Goal: Task Accomplishment & Management: Manage account settings

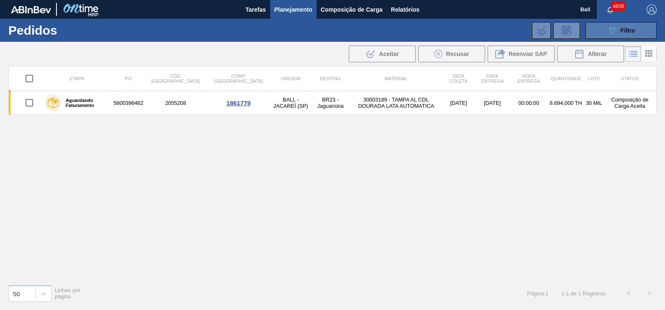
click at [611, 32] on icon "089F7B8B-B2A5-4AFE-B5C0-19BA573D28AC" at bounding box center [612, 31] width 10 height 10
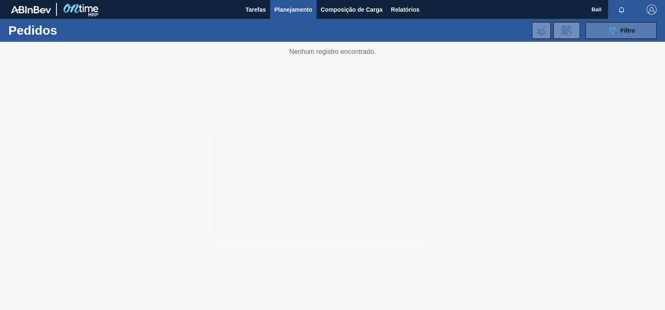
click at [630, 33] on div "089F7B8B-B2A5-4AFE-B5C0-19BA573D28AC Filtro" at bounding box center [621, 31] width 28 height 10
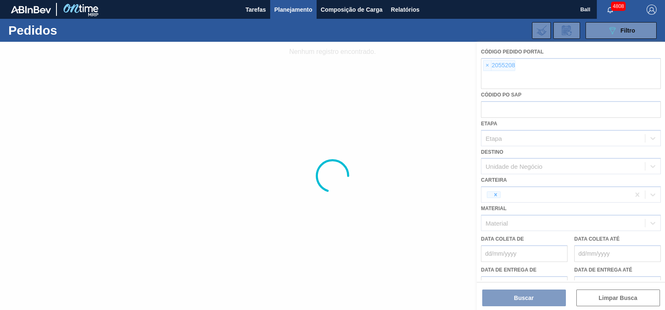
click at [556, 77] on div at bounding box center [332, 176] width 665 height 269
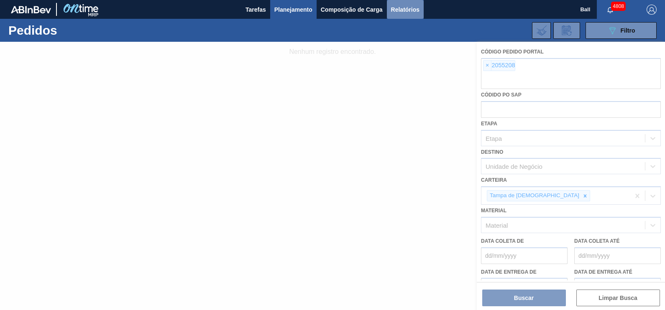
click at [416, 6] on span "Relatórios" at bounding box center [405, 10] width 28 height 10
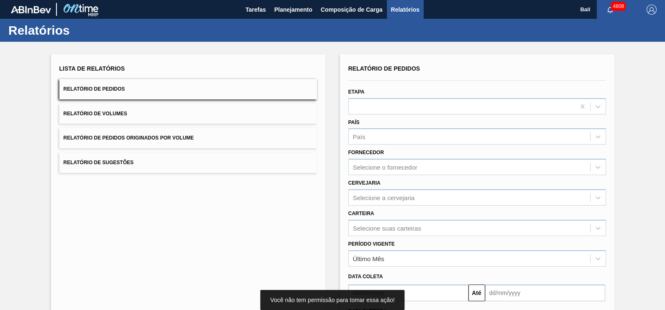
scroll to position [52, 0]
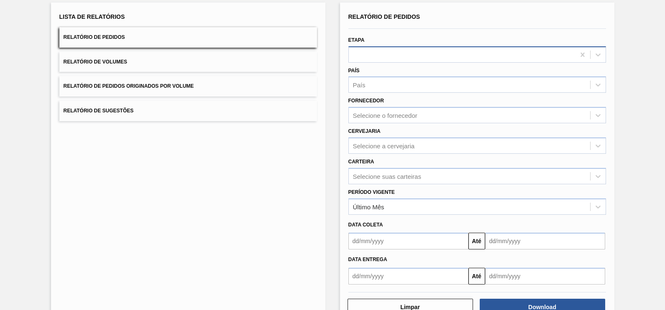
click at [386, 51] on div at bounding box center [462, 55] width 226 height 12
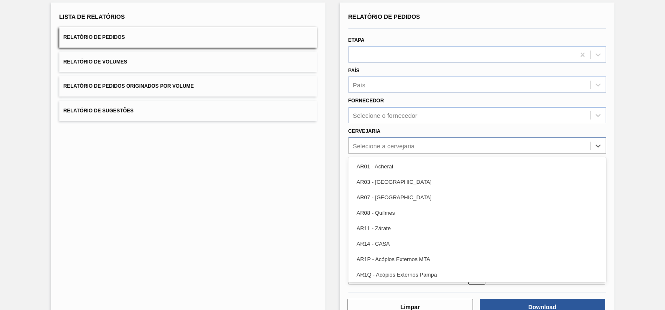
click at [383, 140] on div "Selecione a cervejaria" at bounding box center [469, 146] width 241 height 12
paste input "BR09"
type input "BR09"
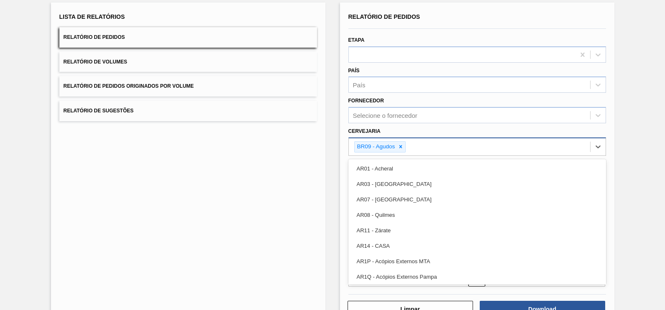
click at [424, 142] on div "BR09 - Agudos" at bounding box center [469, 146] width 241 height 17
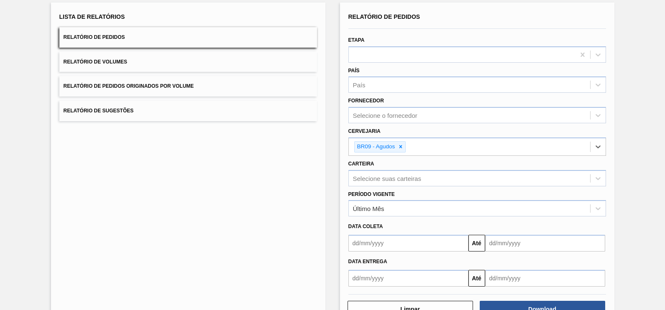
paste input "BR03"
type input "BR03"
paste input "BR04"
type input "BR04"
paste input "BR10"
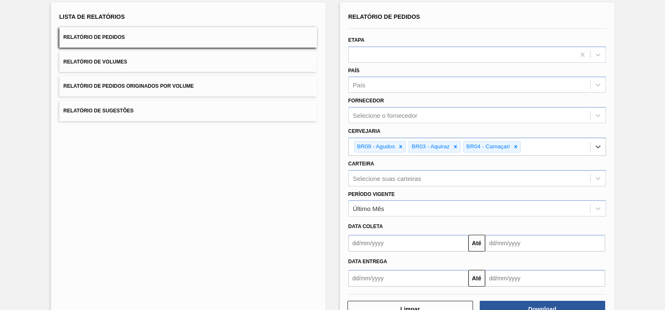
type input "BR10"
paste input "BR16"
type input "BR16"
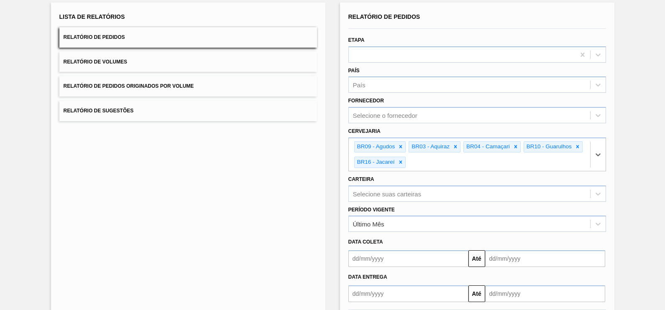
paste input "BR23"
type input "BR23"
paste input "BR15"
type input "BR15"
paste input "BR21"
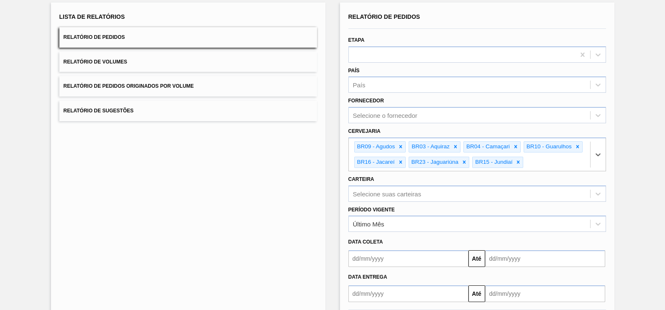
type input "BR21"
paste input "BR07"
type input "BR07"
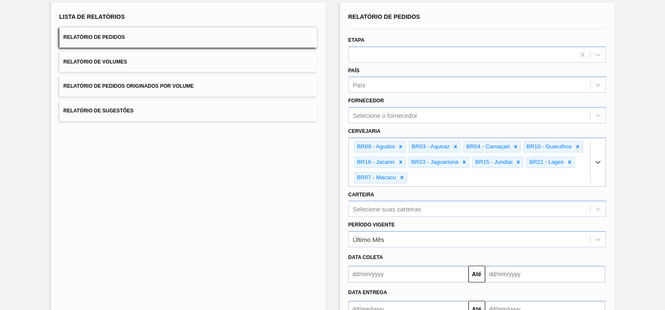
paste input "BR11"
type input "BR11"
paste input "BR19"
type input "BR19"
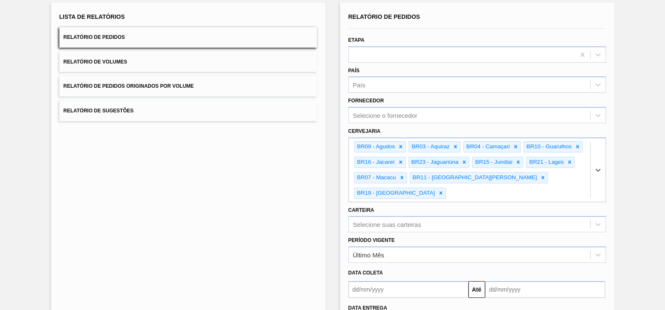
paste input "BR18"
type input "BR18"
paste input "BR13"
type input "BR13"
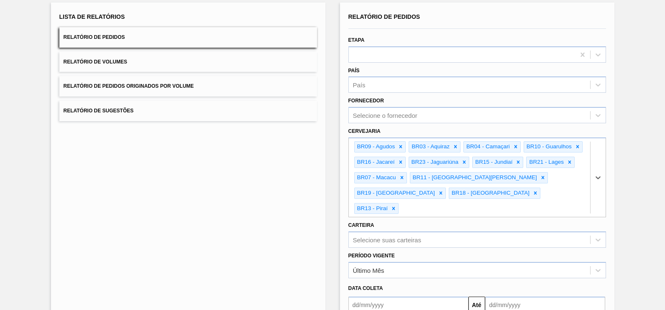
paste input "BR24"
type input "BR24"
paste input "BR02"
type input "BR02"
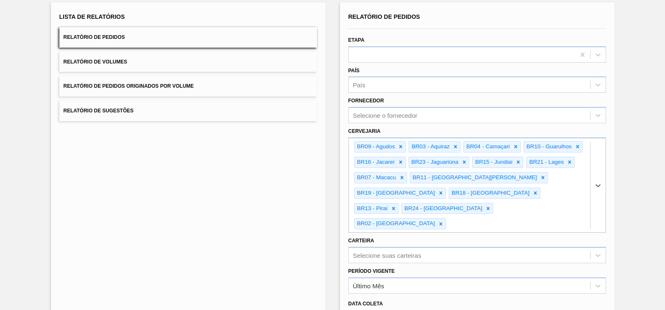
paste input "BR08"
type input "BR08"
paste input "BR22"
type input "BR22"
click at [447, 235] on div "Carteira Selecione suas carteiras" at bounding box center [477, 249] width 258 height 28
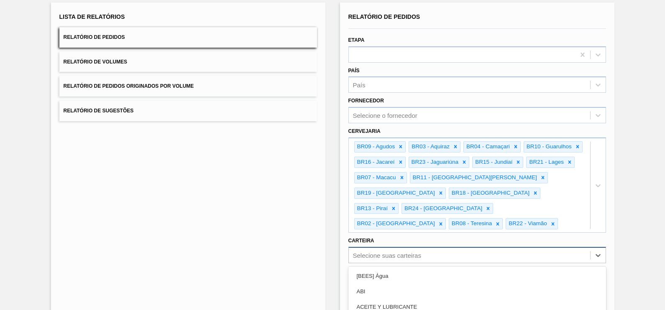
click at [442, 247] on div "option [BEES] Água focused, 1 of 101. 101 results available. Use Up and Down to…" at bounding box center [477, 255] width 258 height 16
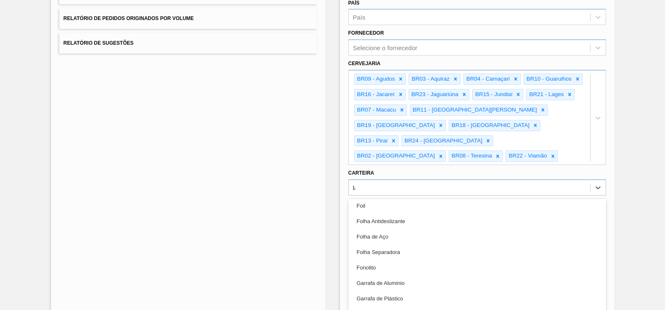
scroll to position [0, 0]
type input "lata"
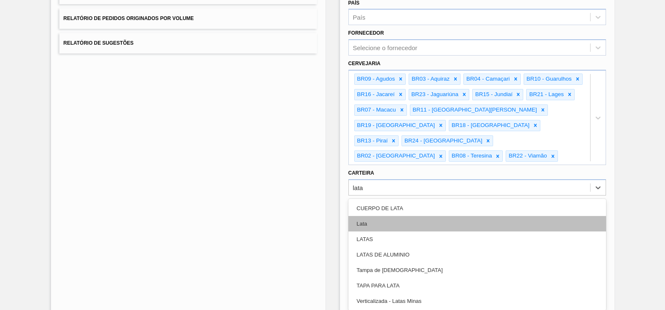
click at [377, 216] on div "Lata" at bounding box center [477, 223] width 258 height 15
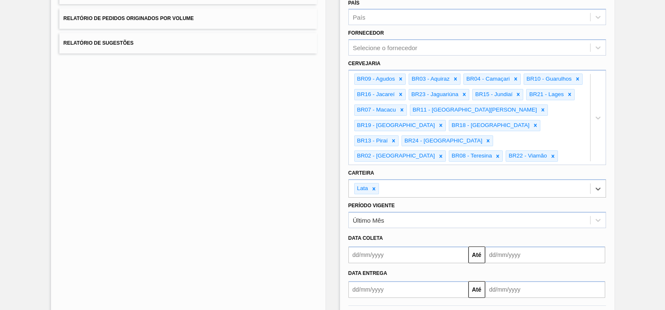
click at [482, 233] on div "Data coleta" at bounding box center [477, 239] width 264 height 12
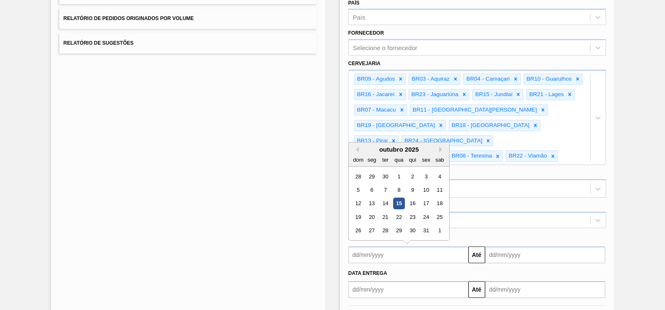
click at [404, 247] on input "text" at bounding box center [408, 255] width 120 height 17
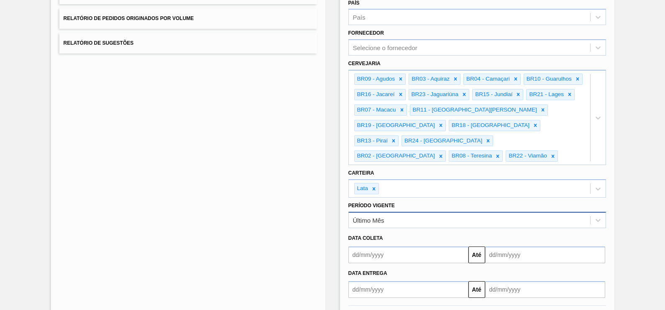
click at [389, 214] on div "Último Mês" at bounding box center [469, 220] width 241 height 12
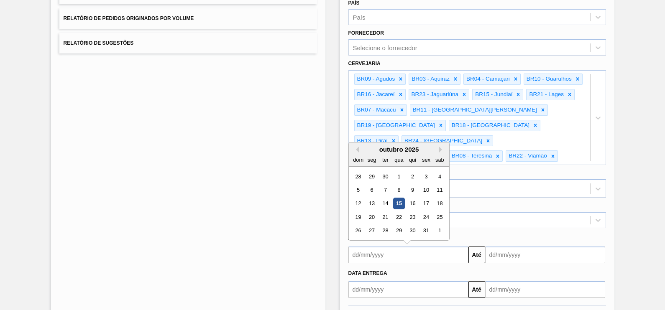
click at [386, 247] on input "text" at bounding box center [408, 255] width 120 height 17
click at [479, 214] on div "Último Mês" at bounding box center [469, 220] width 241 height 12
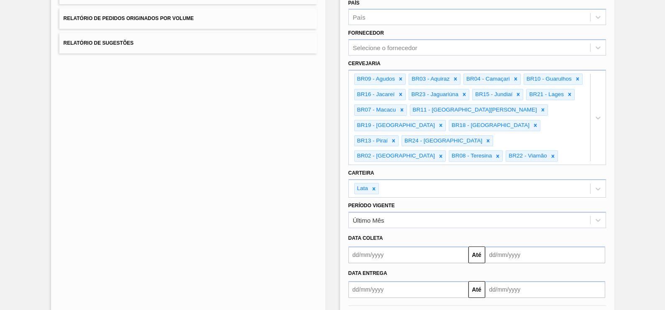
click at [302, 212] on div "Lista de Relatórios Relatório de Pedidos Relatório de Volumes Relatório de Pedi…" at bounding box center [188, 137] width 274 height 404
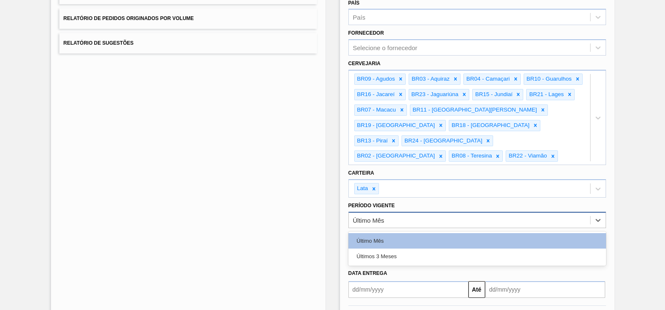
click at [434, 214] on div "Último Mês" at bounding box center [469, 220] width 241 height 12
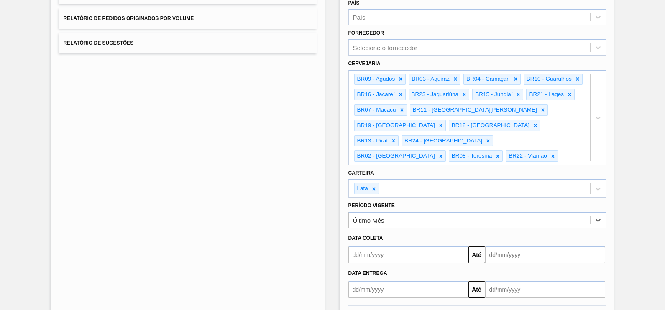
click at [417, 266] on div "Data Entrega" at bounding box center [477, 273] width 264 height 14
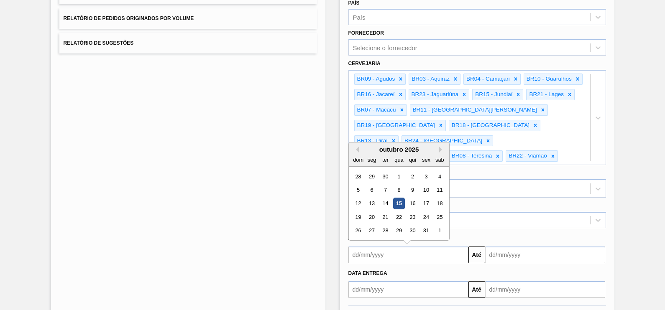
click at [420, 247] on input "text" at bounding box center [408, 255] width 120 height 17
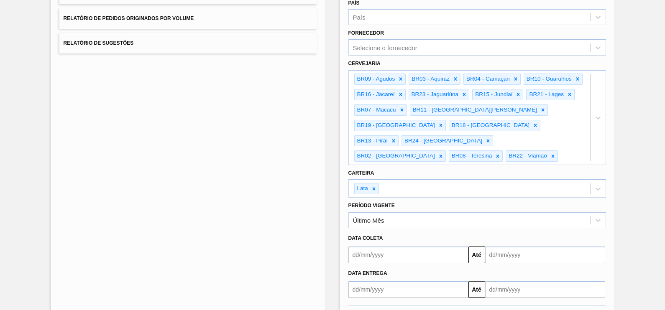
click at [306, 188] on div "Lista de Relatórios Relatório de Pedidos Relatório de Volumes Relatório de Pedi…" at bounding box center [188, 137] width 274 height 404
click at [392, 247] on input "text" at bounding box center [408, 255] width 120 height 17
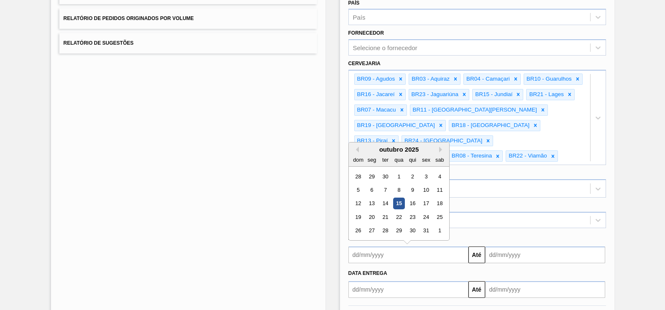
click at [306, 190] on div "Lista de Relatórios Relatório de Pedidos Relatório de Volumes Relatório de Pedi…" at bounding box center [188, 137] width 274 height 404
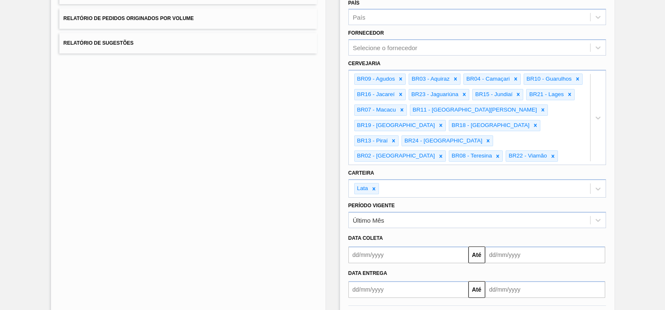
click at [392, 233] on div "Data coleta" at bounding box center [477, 239] width 264 height 12
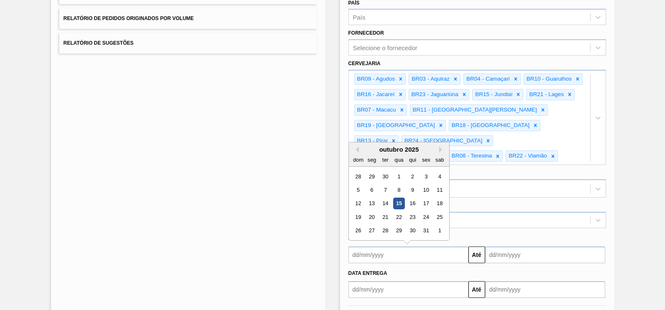
click at [392, 247] on input "text" at bounding box center [408, 255] width 120 height 17
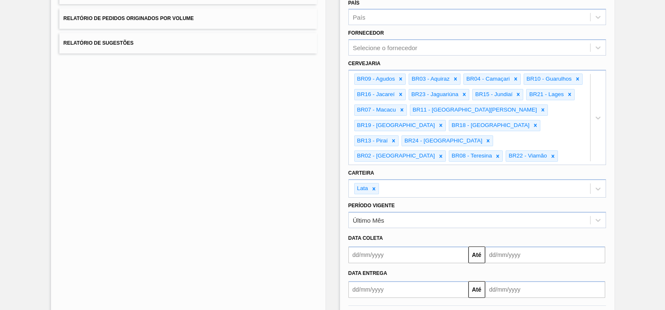
click at [404, 268] on div "Data Entrega" at bounding box center [477, 274] width 264 height 12
click at [405, 247] on input "text" at bounding box center [408, 255] width 120 height 17
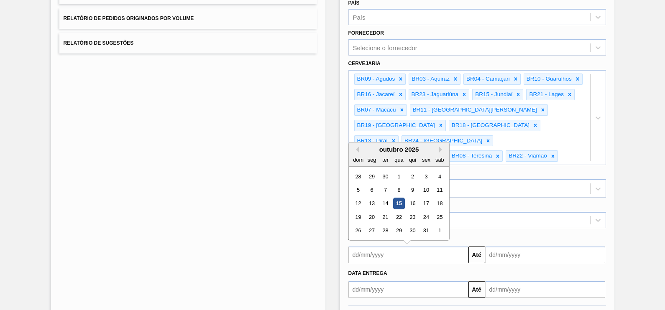
click at [405, 247] on input "text" at bounding box center [408, 255] width 120 height 17
type input "[DATE]"
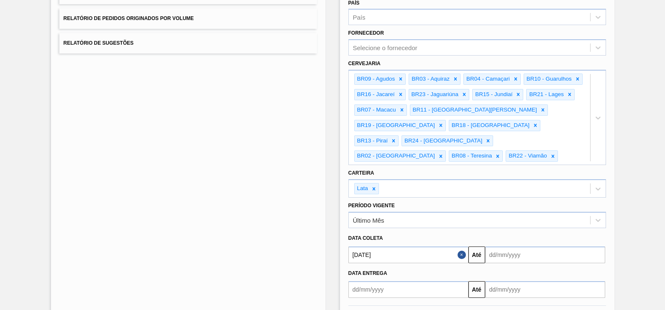
click at [527, 247] on input "text" at bounding box center [545, 255] width 120 height 17
click at [533, 268] on div "Data Entrega" at bounding box center [477, 274] width 264 height 12
click at [532, 247] on input "[DATE]" at bounding box center [545, 255] width 120 height 17
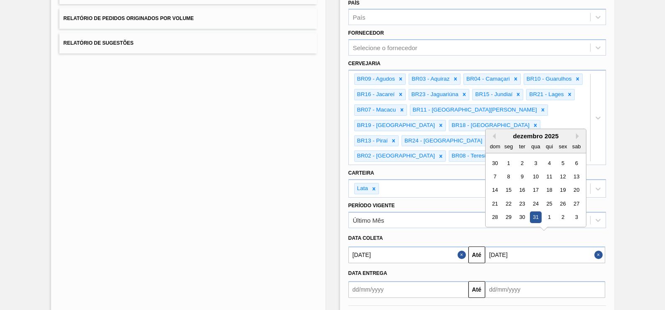
type input "[DATE]"
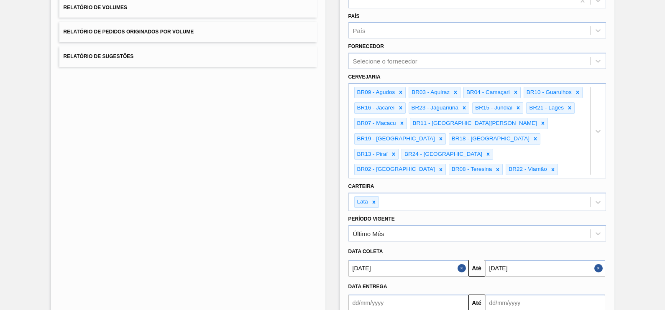
scroll to position [140, 0]
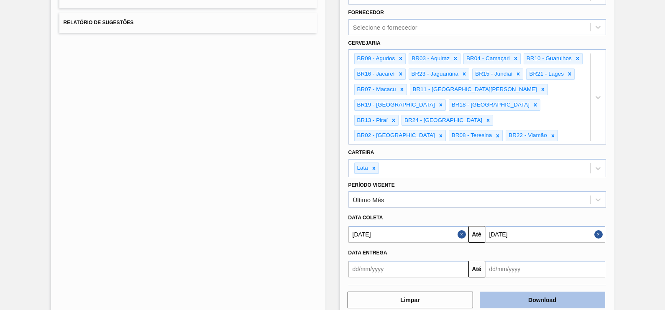
click at [542, 292] on button "Download" at bounding box center [543, 300] width 126 height 17
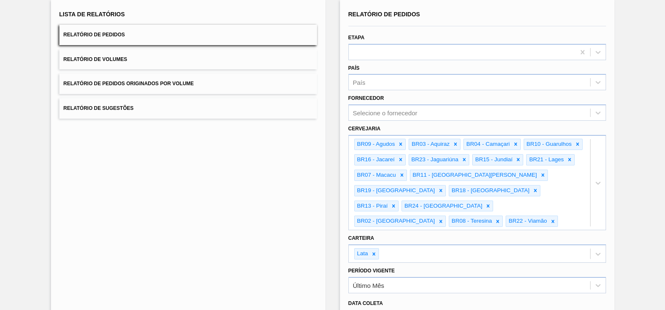
scroll to position [36, 0]
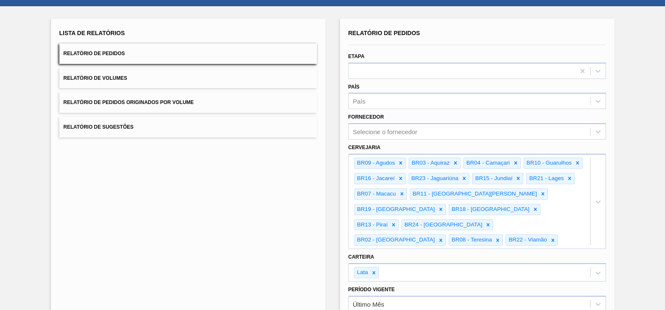
click at [228, 77] on button "Relatório de Volumes" at bounding box center [188, 78] width 258 height 20
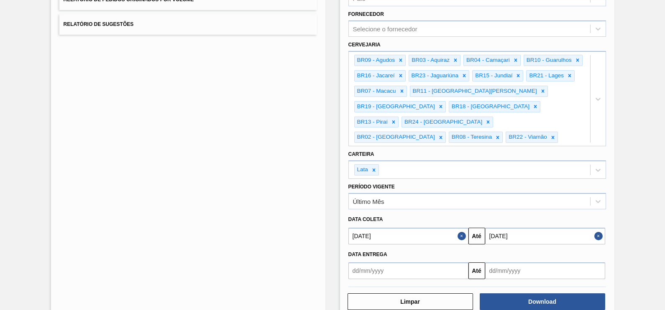
scroll to position [140, 0]
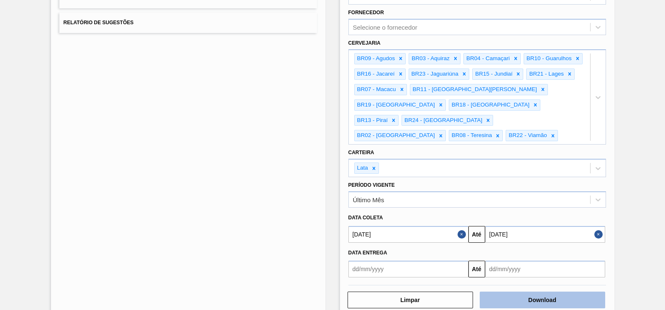
click at [546, 292] on button "Download" at bounding box center [543, 300] width 126 height 17
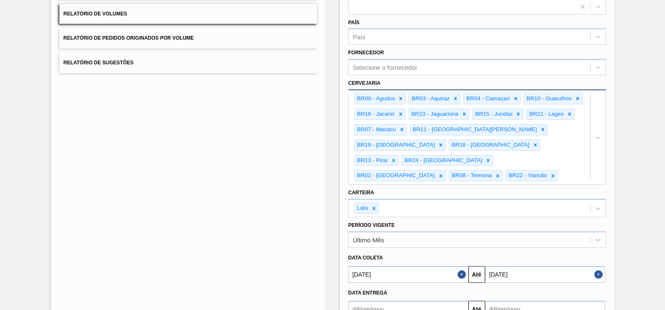
scroll to position [0, 0]
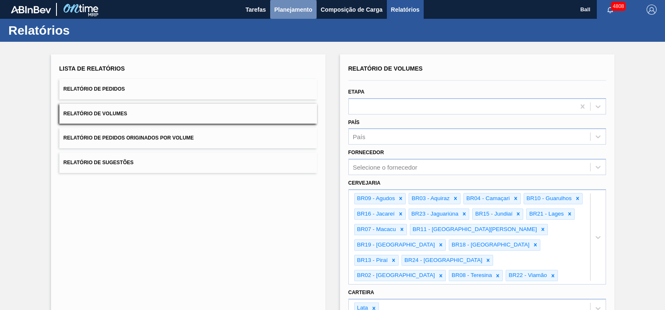
click at [299, 14] on span "Planejamento" at bounding box center [293, 10] width 38 height 10
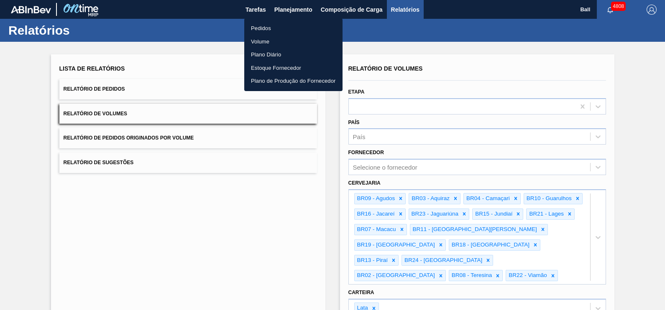
click at [273, 41] on li "Volume" at bounding box center [293, 41] width 98 height 13
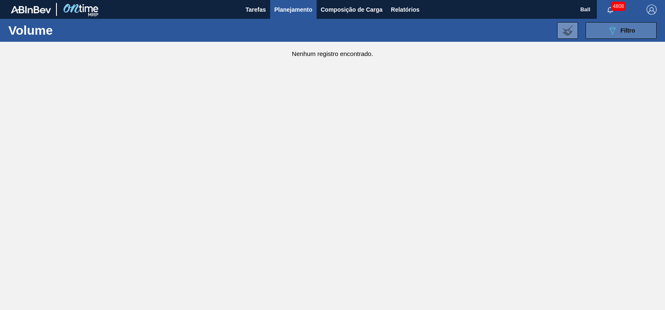
click at [630, 38] on button "089F7B8B-B2A5-4AFE-B5C0-19BA573D28AC Filtro" at bounding box center [621, 30] width 71 height 17
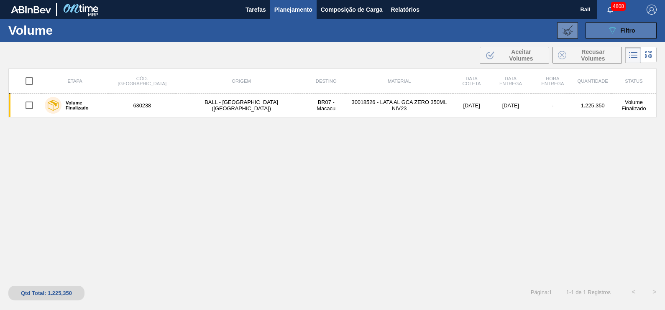
click at [629, 29] on span "Filtro" at bounding box center [628, 30] width 15 height 7
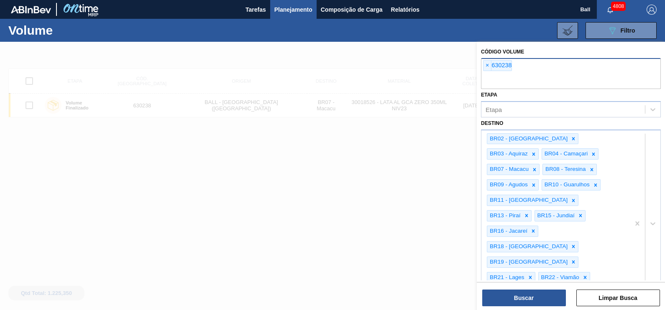
click at [586, 78] on input "text" at bounding box center [571, 81] width 180 height 16
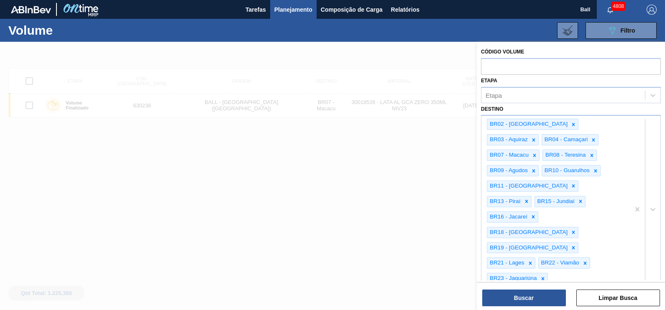
click at [246, 214] on div at bounding box center [332, 197] width 665 height 310
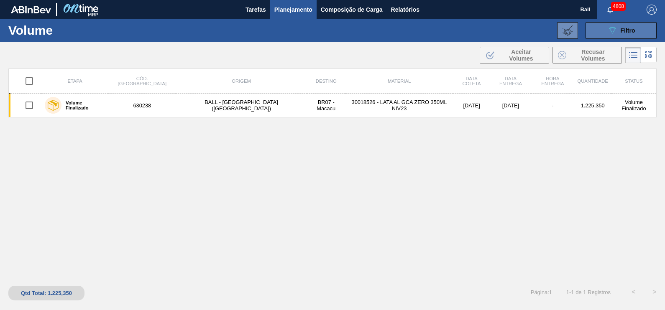
click at [634, 35] on div "089F7B8B-B2A5-4AFE-B5C0-19BA573D28AC Filtro" at bounding box center [621, 31] width 28 height 10
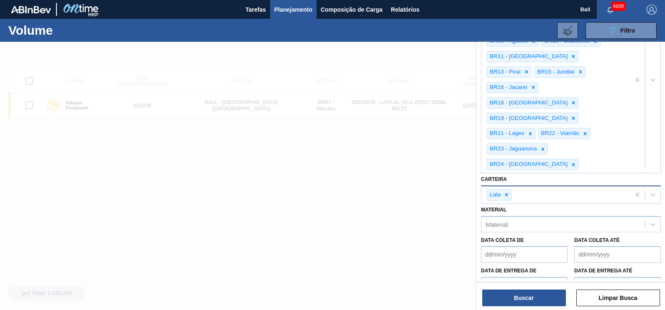
scroll to position [143, 0]
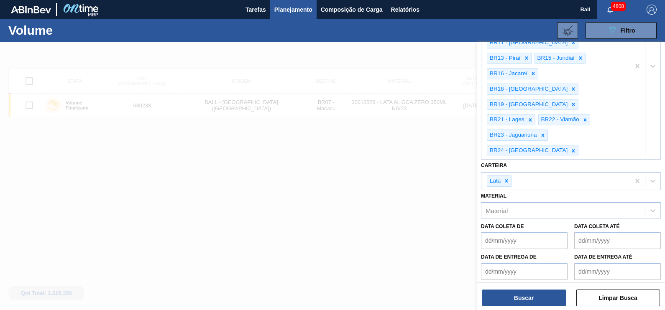
click at [401, 200] on div at bounding box center [332, 197] width 665 height 310
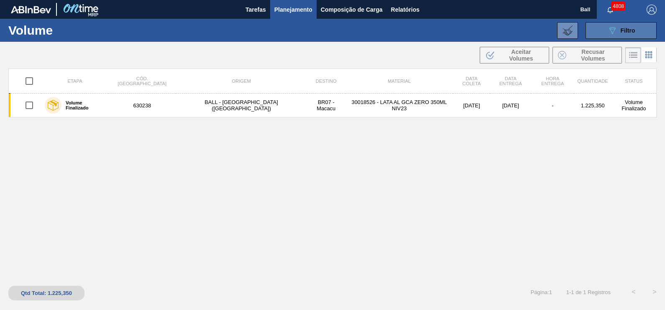
click at [644, 32] on button "089F7B8B-B2A5-4AFE-B5C0-19BA573D28AC Filtro" at bounding box center [621, 30] width 71 height 17
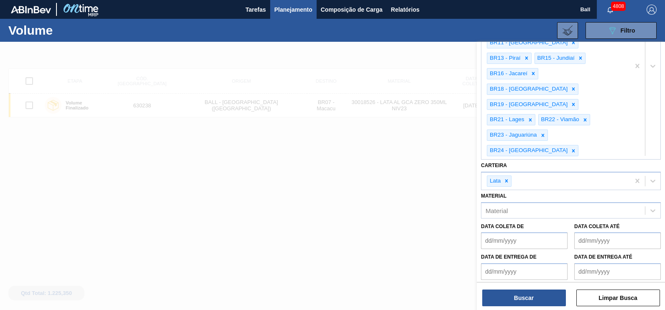
click at [394, 149] on div at bounding box center [332, 197] width 665 height 310
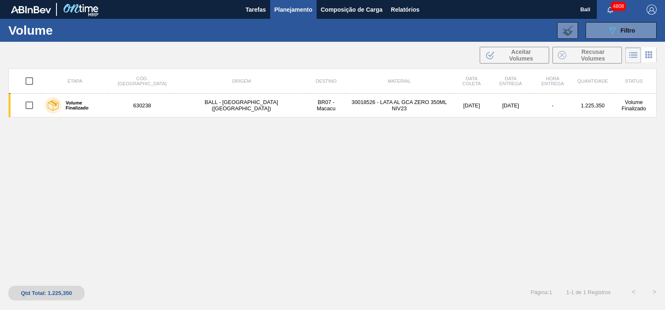
drag, startPoint x: 384, startPoint y: 199, endPoint x: 396, endPoint y: 192, distance: 13.7
click at [384, 199] on div "Etapa Cód. Pedido Origem Destino Material Data coleta Data Entrega Hora Entrega…" at bounding box center [332, 174] width 648 height 210
click at [619, 34] on div "089F7B8B-B2A5-4AFE-B5C0-19BA573D28AC Filtro" at bounding box center [621, 31] width 28 height 10
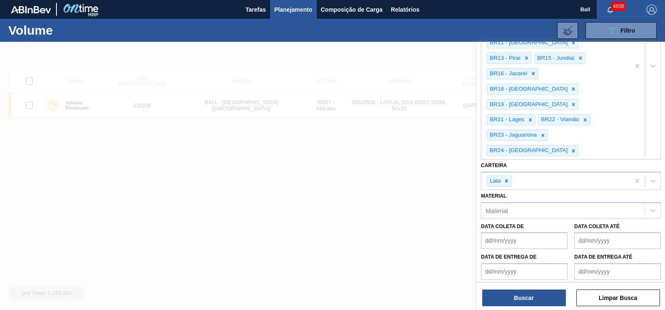
click at [349, 184] on div at bounding box center [332, 197] width 665 height 310
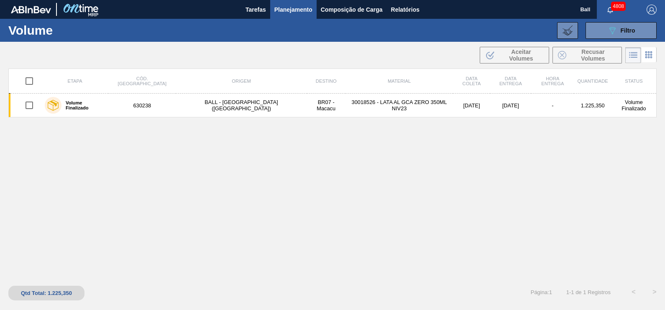
click at [616, 19] on div "089F7B8B-B2A5-4AFE-B5C0-19BA573D28AC Filtro Código Volume Etapa Etapa Destino B…" at bounding box center [395, 30] width 532 height 25
click at [612, 26] on icon "089F7B8B-B2A5-4AFE-B5C0-19BA573D28AC" at bounding box center [612, 31] width 10 height 10
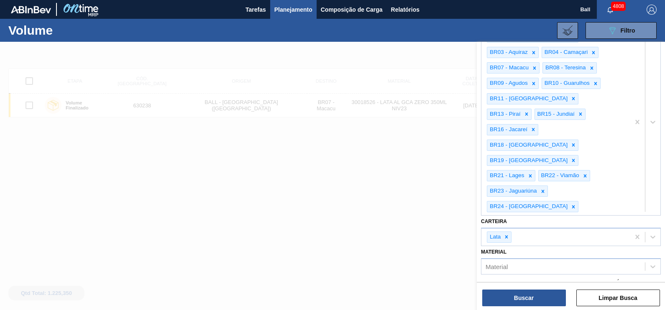
scroll to position [0, 0]
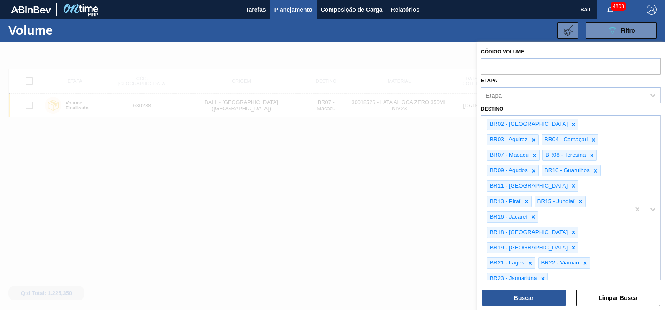
click at [348, 135] on div at bounding box center [332, 197] width 665 height 310
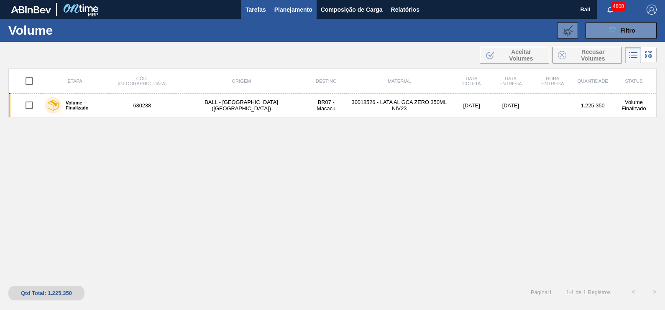
click at [264, 10] on span "Tarefas" at bounding box center [256, 10] width 20 height 10
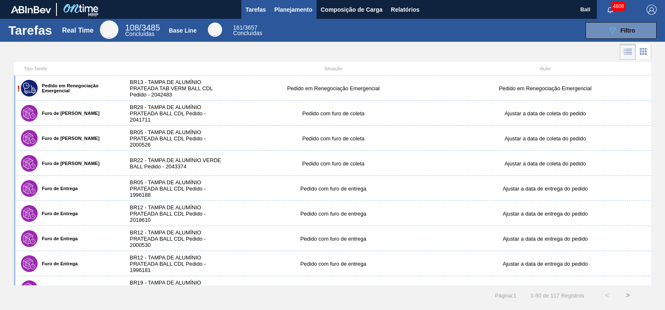
click at [294, 5] on span "Planejamento" at bounding box center [293, 10] width 38 height 10
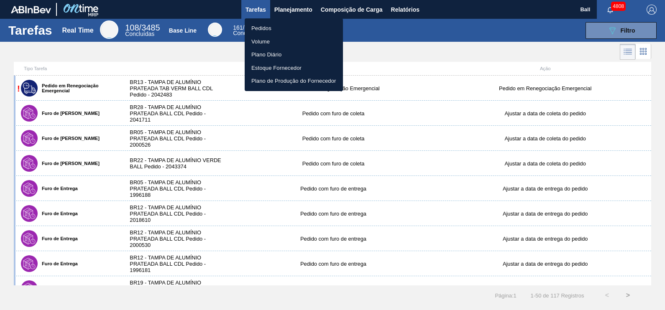
click at [271, 43] on li "Volume" at bounding box center [294, 41] width 98 height 13
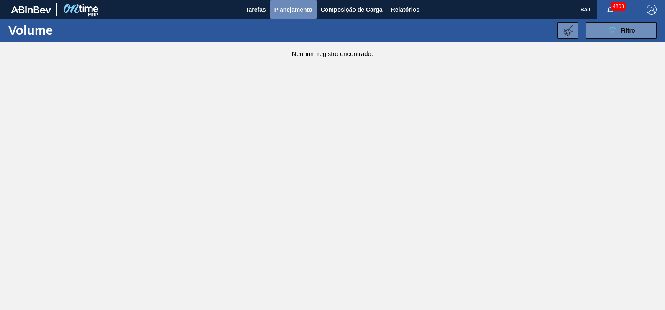
click at [299, 15] on button "Planejamento" at bounding box center [293, 9] width 46 height 19
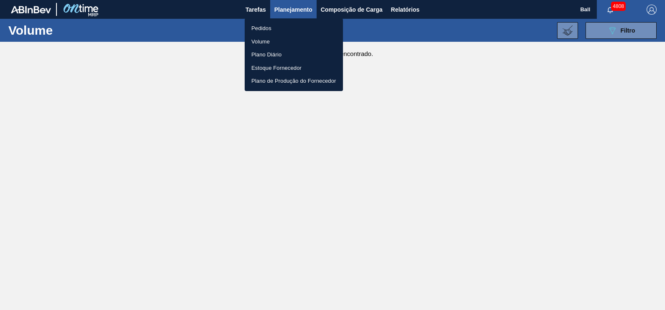
click at [289, 43] on li "Volume" at bounding box center [294, 41] width 98 height 13
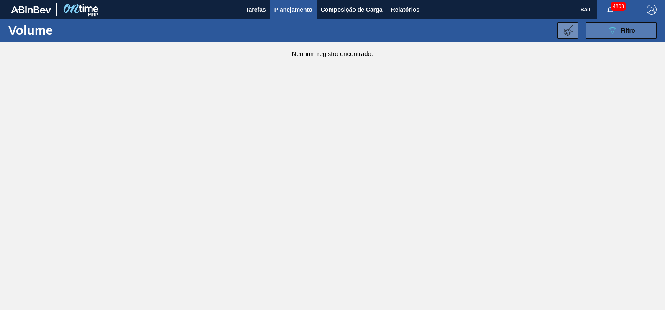
click at [630, 28] on span "Filtro" at bounding box center [628, 30] width 15 height 7
click at [569, 32] on icon at bounding box center [568, 31] width 10 height 10
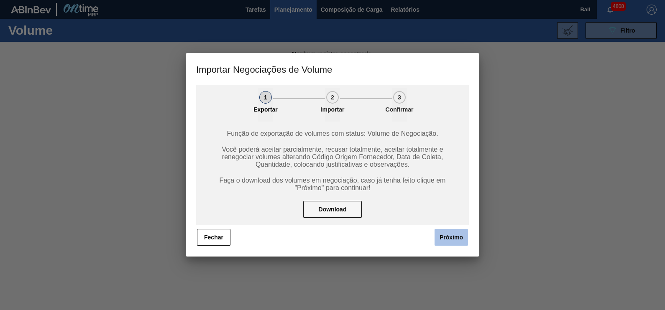
click at [455, 241] on button "Próximo" at bounding box center [451, 237] width 33 height 17
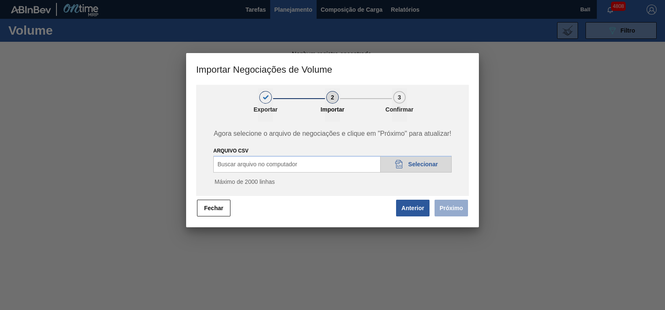
click at [354, 166] on div "Buscar arquivo no computador 20DAD902-3625-4257-8FDA-0C0CB19E2A3D Selecionar" at bounding box center [332, 164] width 238 height 17
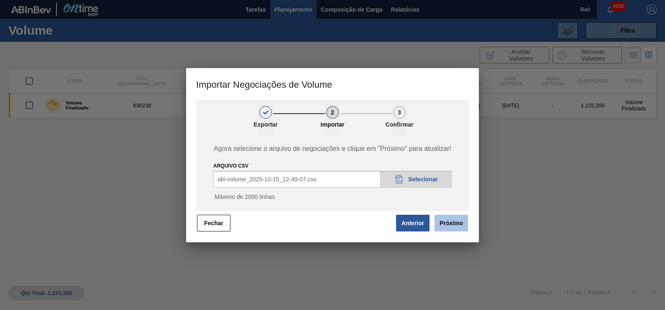
click at [460, 218] on button "Próximo" at bounding box center [451, 223] width 33 height 17
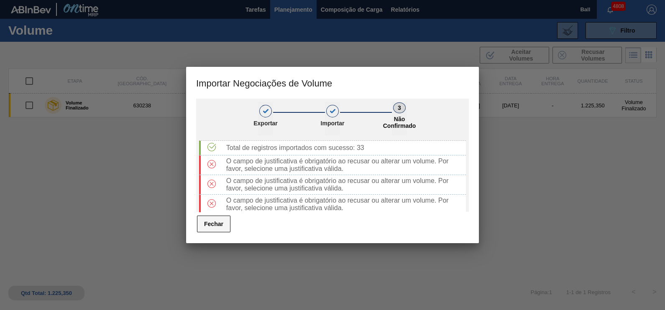
click at [220, 220] on button "Fechar" at bounding box center [213, 224] width 33 height 17
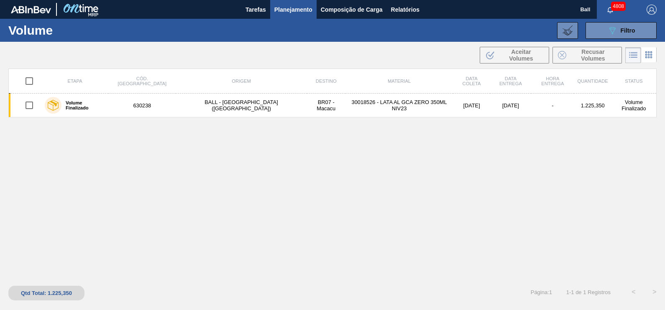
click at [569, 19] on div "089F7B8B-B2A5-4AFE-B5C0-19BA573D28AC Filtro Código Volume × 630238 Etapa Etapa …" at bounding box center [395, 30] width 532 height 25
click at [572, 28] on icon at bounding box center [568, 31] width 10 height 10
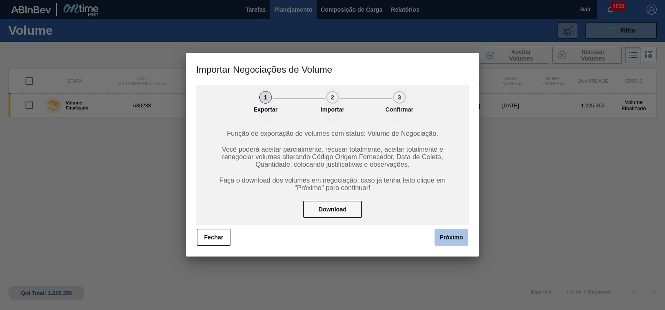
click at [448, 238] on button "Próximo" at bounding box center [451, 237] width 33 height 17
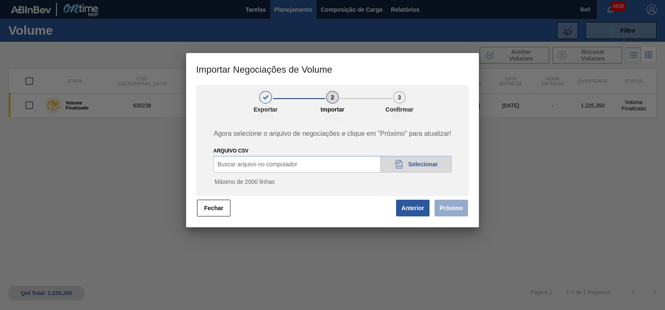
click at [409, 161] on span "Selecionar" at bounding box center [423, 164] width 30 height 7
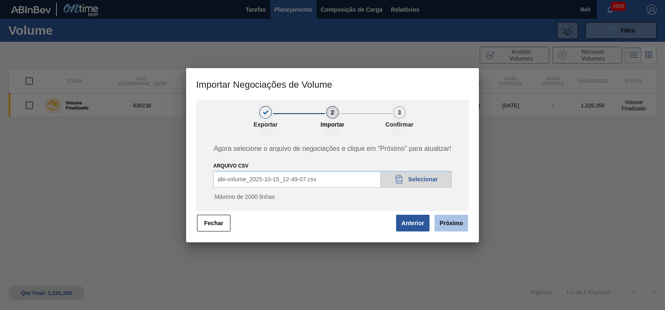
click at [456, 222] on button "Próximo" at bounding box center [451, 223] width 33 height 17
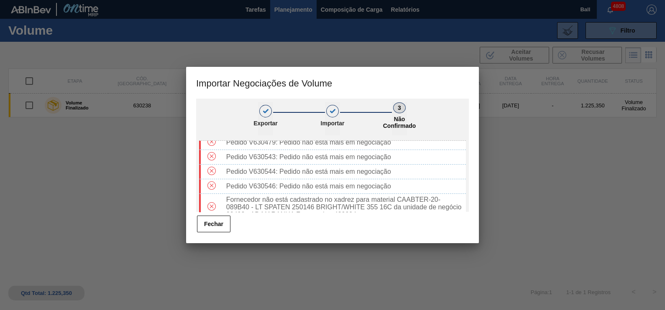
scroll to position [429, 0]
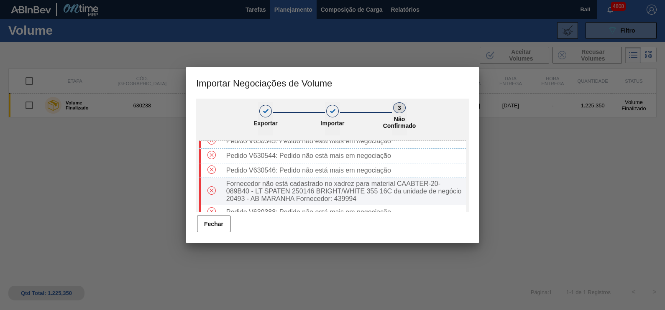
click at [363, 197] on div "Fornecedor não está cadastrado no xadrez para material CAABTER-20-089B40 - LT S…" at bounding box center [344, 191] width 243 height 23
drag, startPoint x: 392, startPoint y: 180, endPoint x: 411, endPoint y: 183, distance: 18.6
click at [411, 183] on div "Fornecedor não está cadastrado no xadrez para material CAABTER-20-089B40 - LT S…" at bounding box center [344, 191] width 243 height 23
drag, startPoint x: 411, startPoint y: 183, endPoint x: 406, endPoint y: 181, distance: 5.2
click at [407, 181] on div "Fornecedor não está cadastrado no xadrez para material CAABTER-20-089B40 - LT S…" at bounding box center [344, 191] width 243 height 23
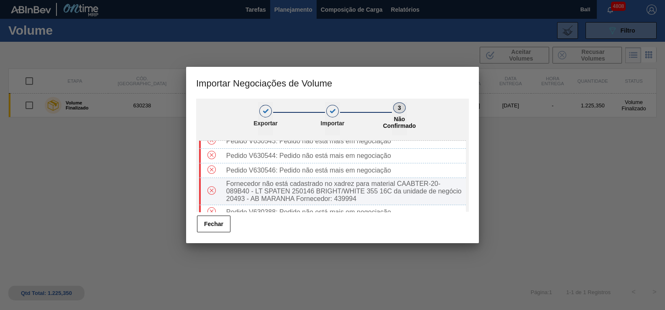
click at [318, 193] on div "Fornecedor não está cadastrado no xadrez para material CAABTER-20-089B40 - LT S…" at bounding box center [344, 191] width 243 height 23
click at [341, 198] on div "Fornecedor não está cadastrado no xadrez para material CAABTER-20-089B40 - LT S…" at bounding box center [344, 191] width 243 height 23
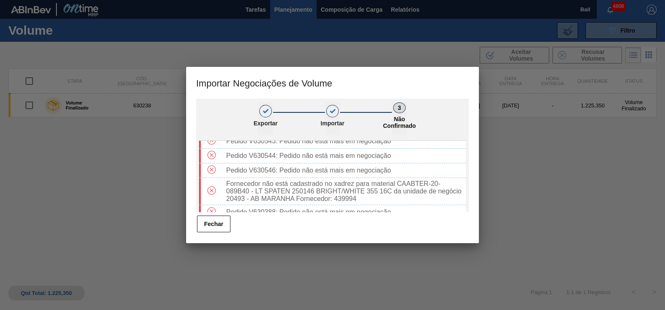
drag, startPoint x: 341, startPoint y: 198, endPoint x: 531, endPoint y: 215, distance: 191.1
click at [531, 215] on div at bounding box center [332, 155] width 665 height 310
click at [218, 220] on button "Fechar" at bounding box center [213, 224] width 33 height 17
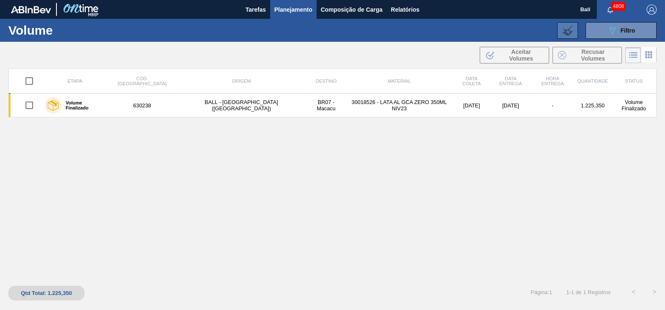
click at [569, 29] on icon at bounding box center [568, 31] width 10 height 10
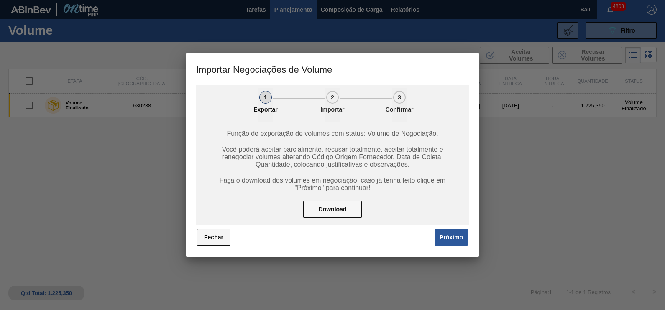
click at [223, 230] on button "Fechar" at bounding box center [213, 237] width 33 height 17
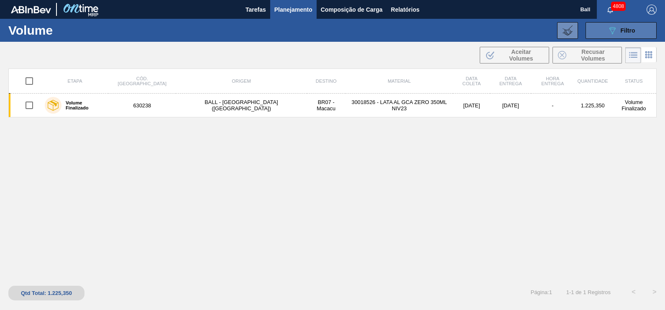
click at [630, 29] on span "Filtro" at bounding box center [628, 30] width 15 height 7
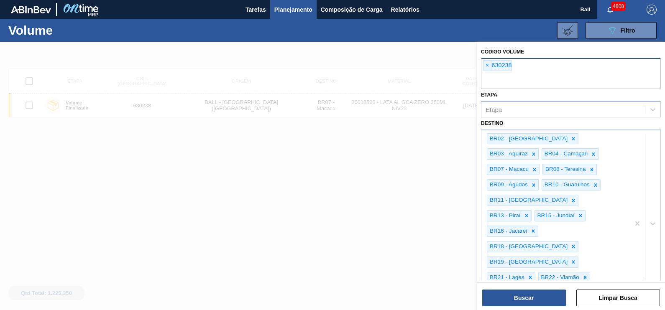
click at [512, 68] on div "× 630238" at bounding box center [497, 65] width 29 height 11
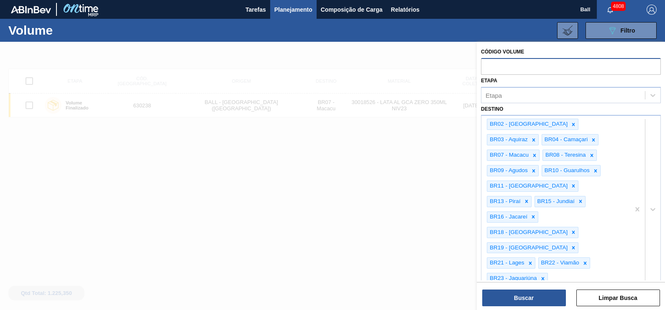
click at [553, 78] on div "Etapa Etapa" at bounding box center [571, 89] width 180 height 28
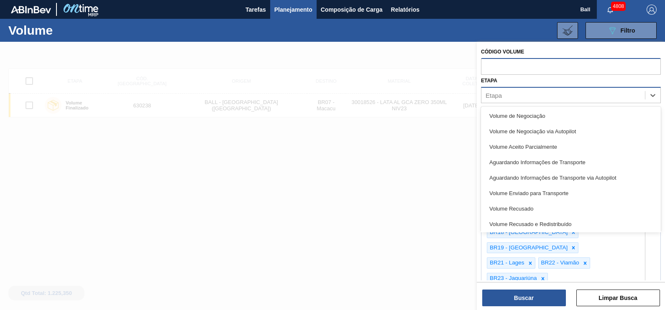
click at [553, 96] on div "Etapa" at bounding box center [564, 95] width 164 height 12
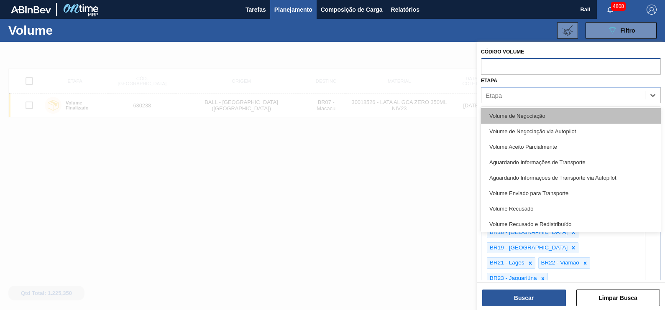
click at [546, 108] on div "Volume de Negociação" at bounding box center [571, 115] width 180 height 15
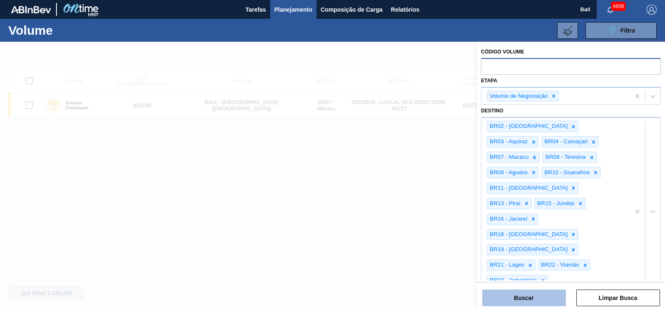
click at [540, 300] on button "Buscar" at bounding box center [524, 298] width 84 height 17
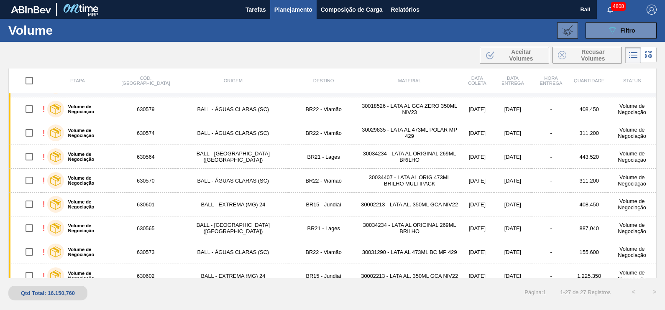
scroll to position [0, 0]
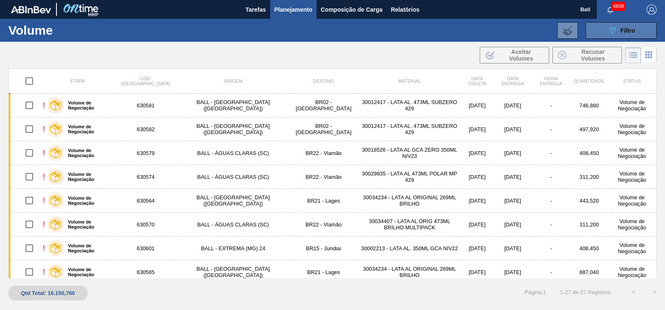
click at [612, 31] on icon "089F7B8B-B2A5-4AFE-B5C0-19BA573D28AC" at bounding box center [612, 31] width 10 height 10
click at [613, 28] on icon "089F7B8B-B2A5-4AFE-B5C0-19BA573D28AC" at bounding box center [612, 31] width 10 height 10
click at [291, 14] on span "Planejamento" at bounding box center [293, 10] width 38 height 10
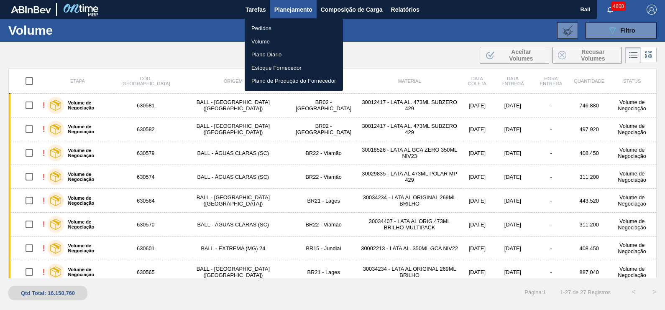
click at [271, 26] on li "Pedidos" at bounding box center [294, 28] width 98 height 13
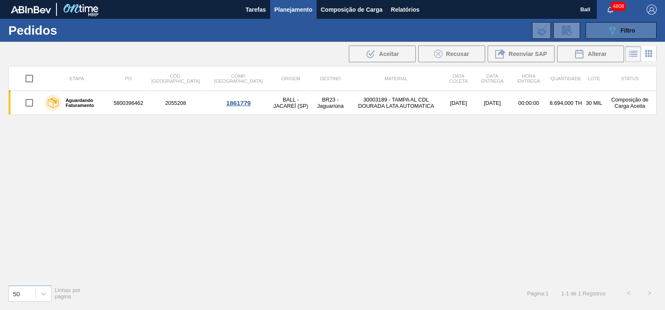
click at [625, 36] on button "089F7B8B-B2A5-4AFE-B5C0-19BA573D28AC Filtro" at bounding box center [621, 30] width 71 height 17
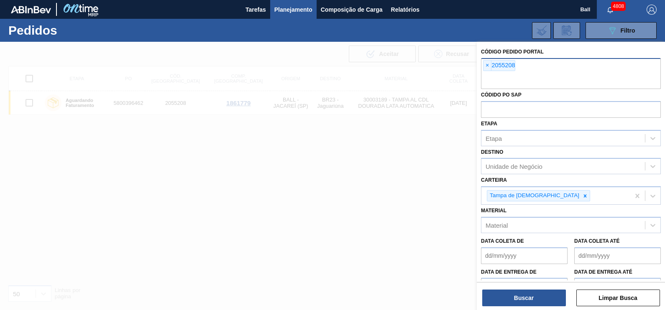
click at [541, 76] on input "text" at bounding box center [571, 81] width 180 height 16
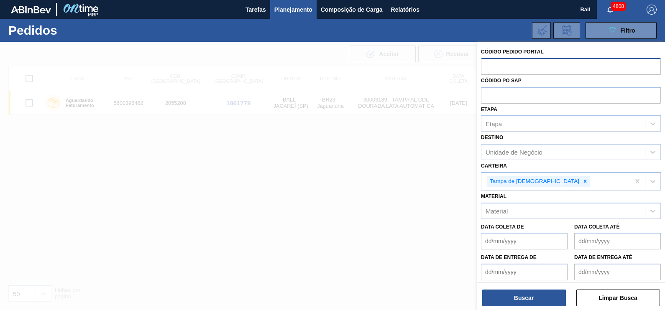
paste input "text"
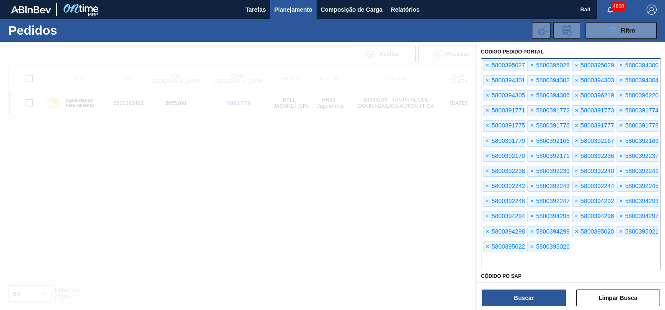
click at [548, 255] on input "text" at bounding box center [571, 263] width 180 height 16
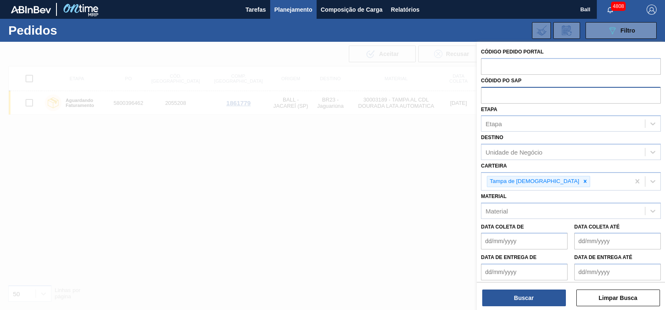
click at [540, 100] on input "text" at bounding box center [571, 95] width 180 height 16
paste input "text"
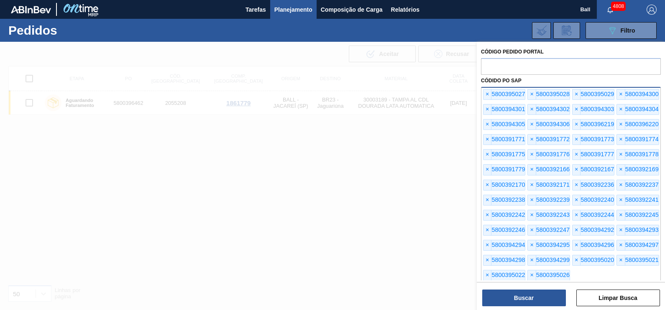
scroll to position [12, 0]
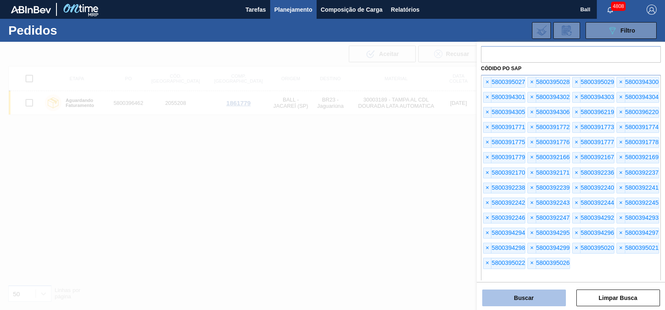
click at [555, 295] on button "Buscar" at bounding box center [524, 298] width 84 height 17
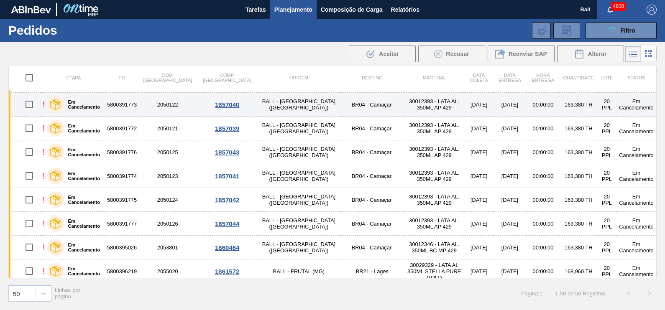
scroll to position [1001, 0]
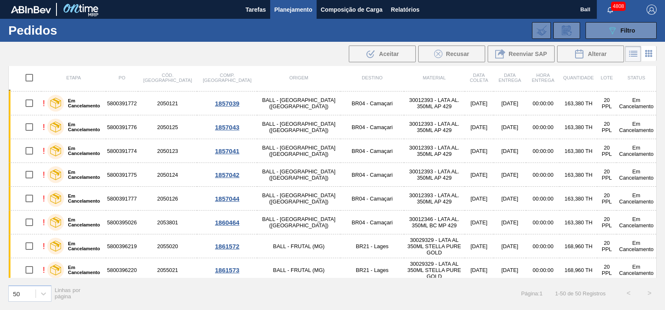
click at [30, 79] on input "checkbox" at bounding box center [29, 78] width 18 height 18
checkbox input "true"
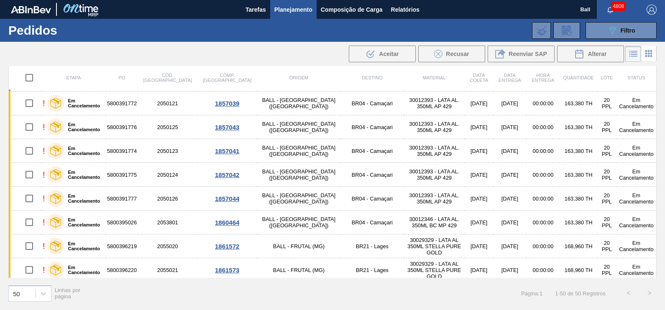
checkbox input "true"
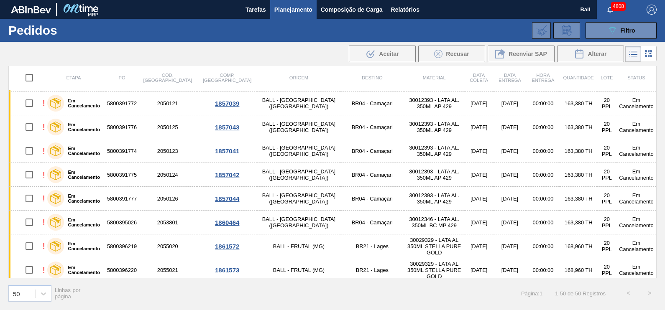
checkbox input "true"
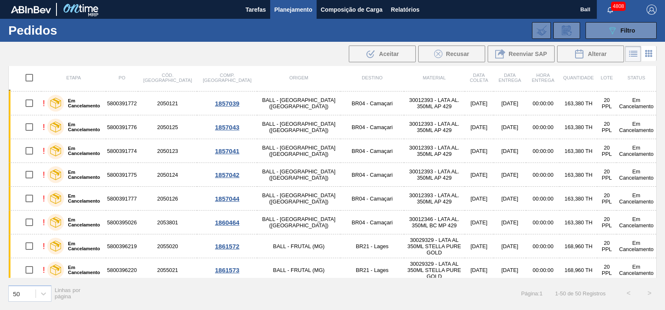
checkbox input "true"
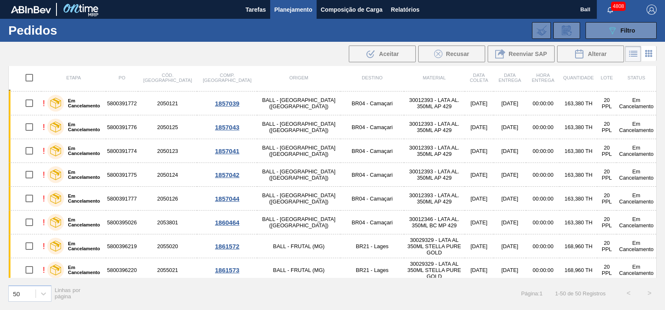
checkbox input "true"
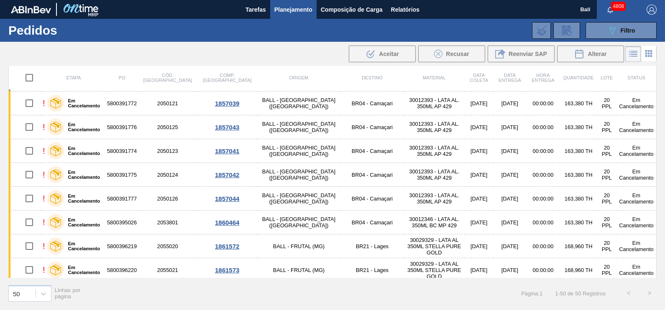
checkbox input "true"
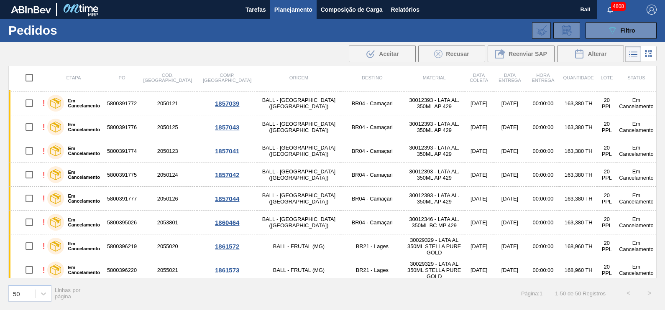
checkbox input "true"
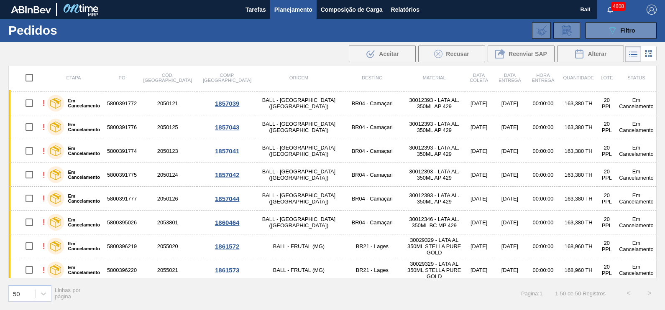
checkbox input "true"
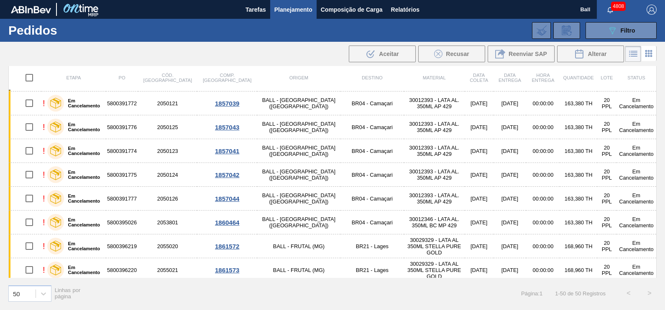
checkbox input "true"
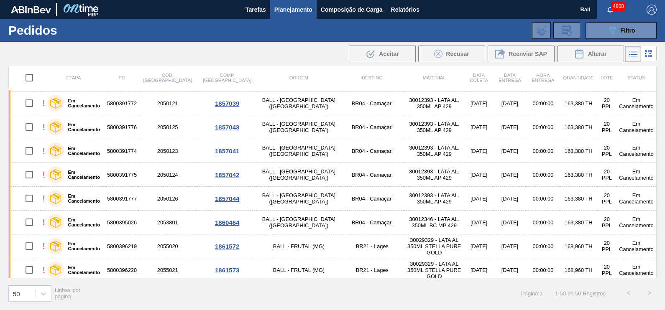
checkbox input "true"
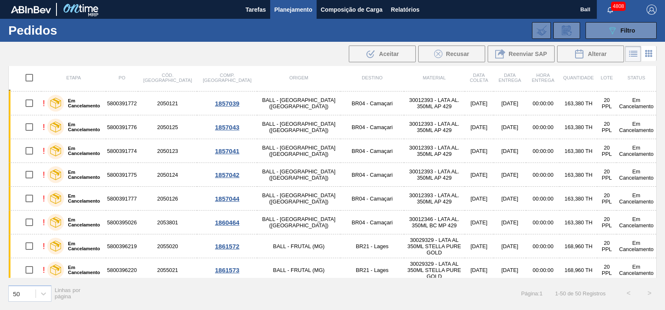
checkbox input "true"
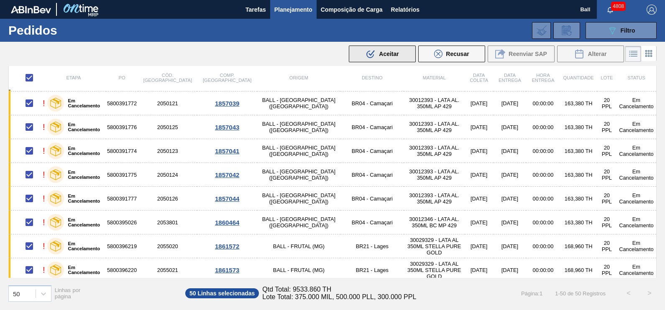
click at [385, 52] on span "Aceitar" at bounding box center [389, 54] width 20 height 7
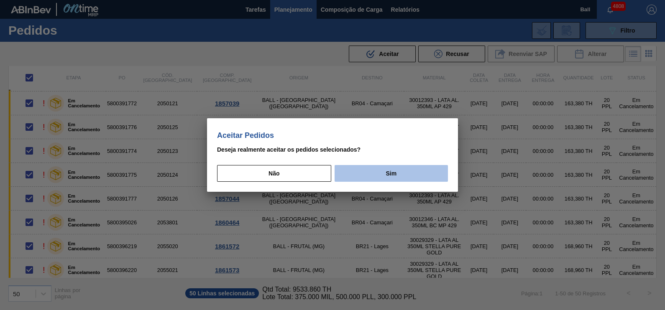
click at [382, 165] on button "Sim" at bounding box center [391, 173] width 113 height 17
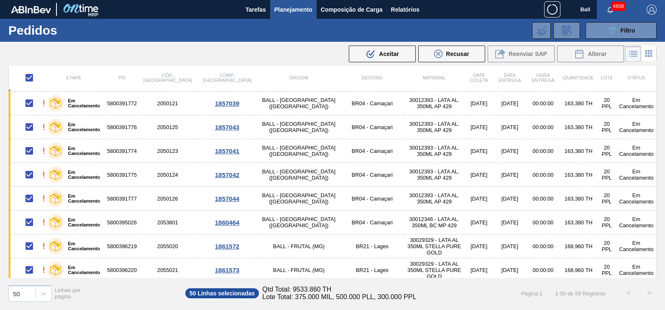
checkbox input "false"
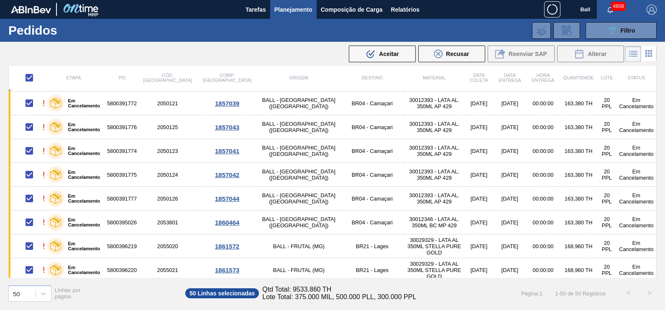
checkbox input "false"
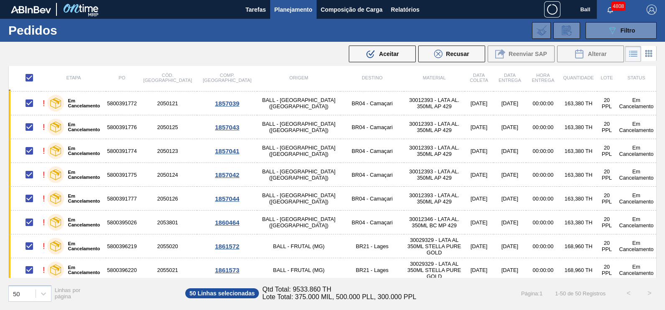
checkbox input "false"
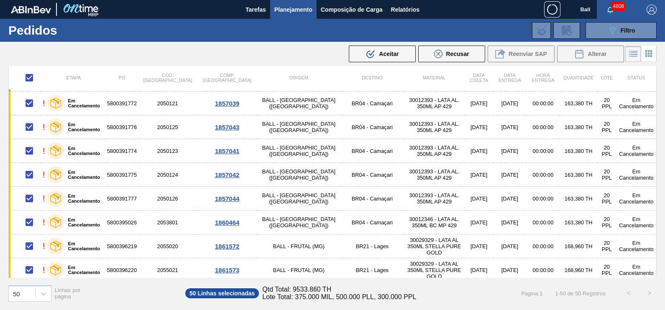
checkbox input "false"
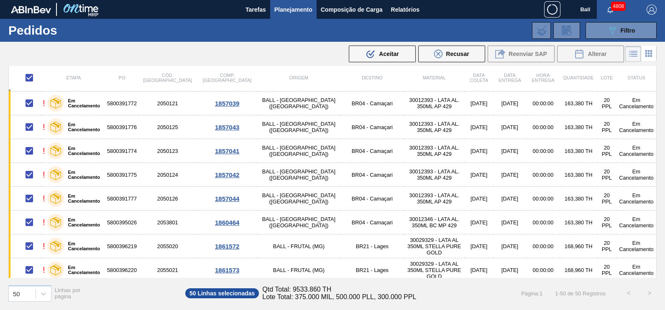
checkbox input "false"
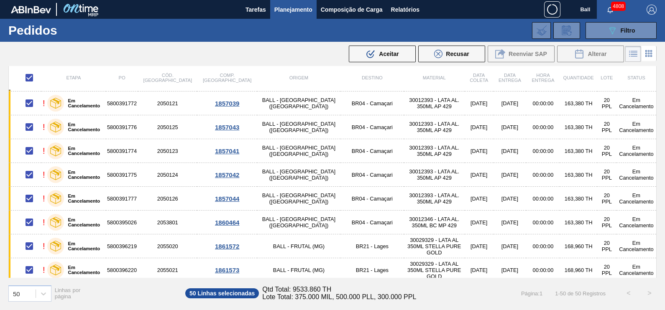
checkbox input "false"
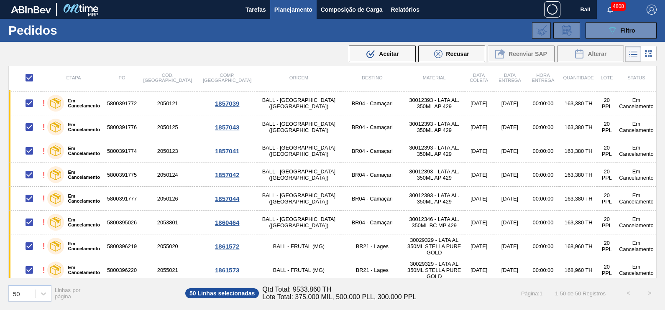
checkbox input "false"
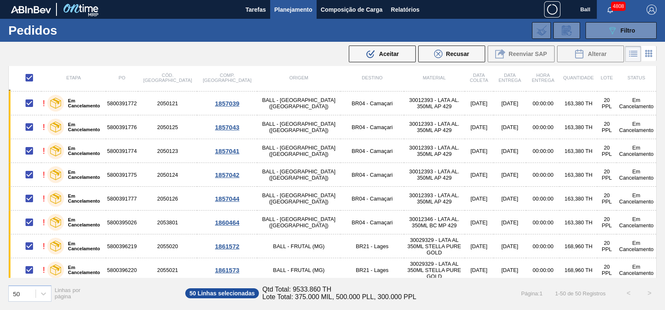
checkbox input "false"
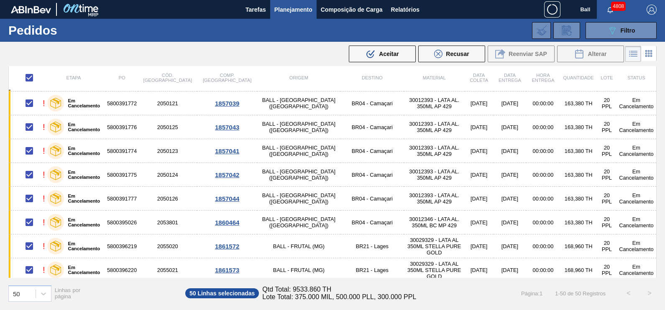
checkbox input "false"
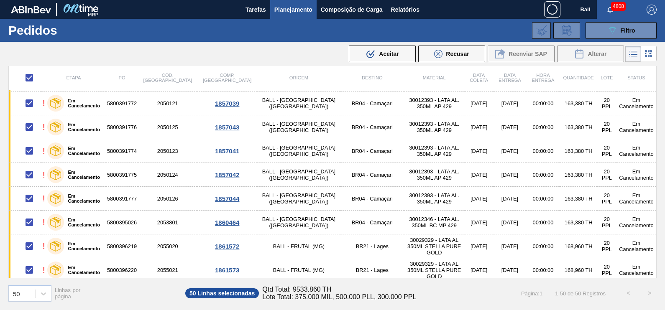
checkbox input "false"
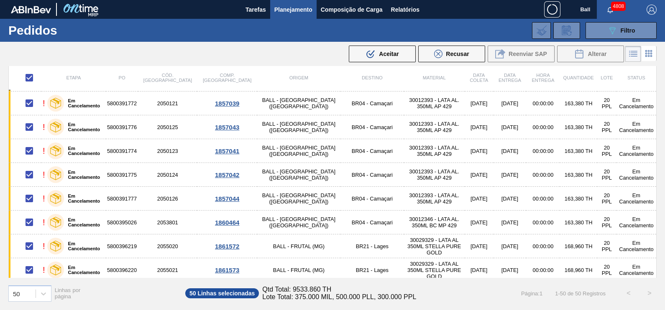
checkbox input "false"
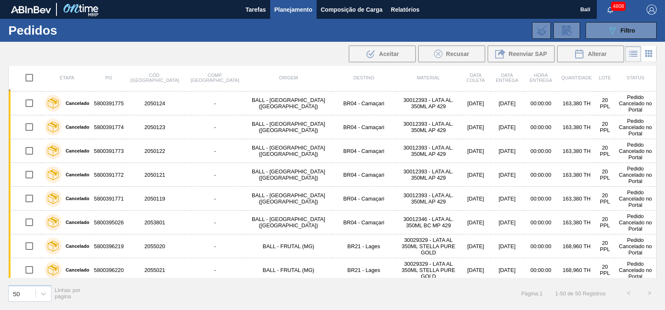
scroll to position [858, 0]
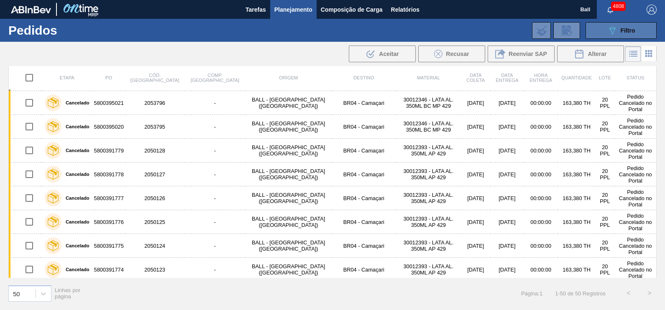
click at [622, 31] on span "Filtro" at bounding box center [628, 30] width 15 height 7
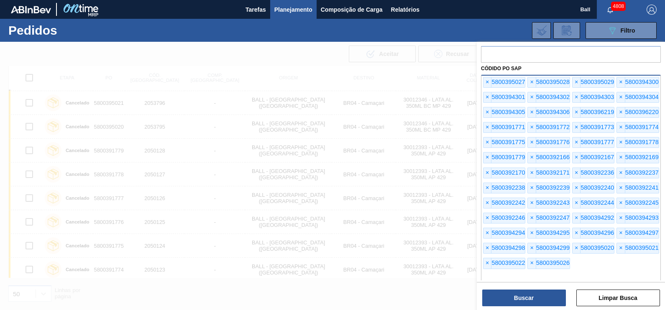
click at [583, 272] on input "text" at bounding box center [571, 280] width 180 height 16
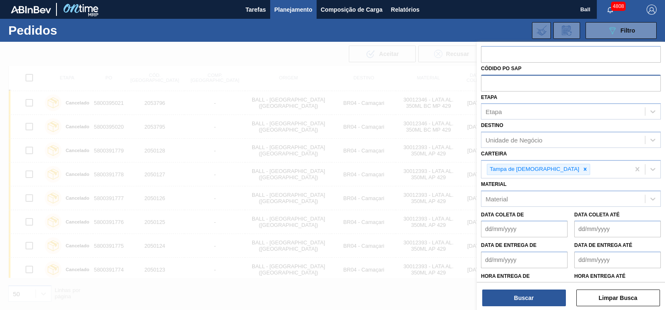
paste input "text"
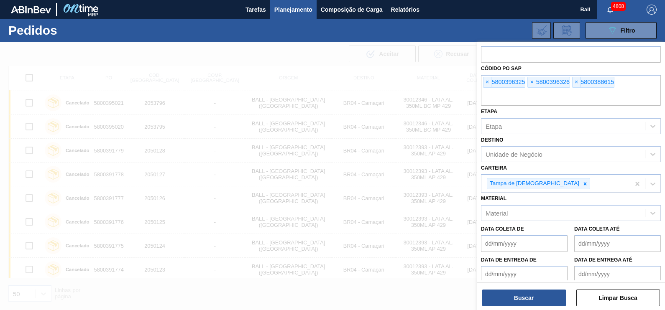
click at [546, 289] on div "Buscar Limpar Busca" at bounding box center [571, 293] width 188 height 23
click at [546, 292] on button "Buscar" at bounding box center [524, 298] width 84 height 17
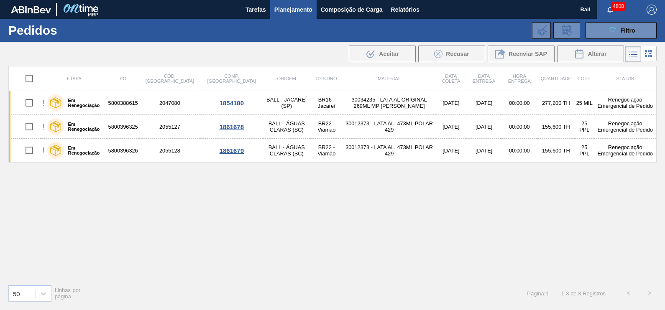
scroll to position [0, 0]
click at [623, 35] on div "089F7B8B-B2A5-4AFE-B5C0-19BA573D28AC Filtro" at bounding box center [621, 31] width 28 height 10
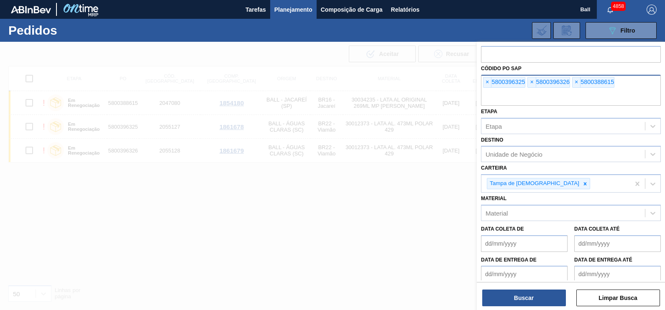
click at [589, 105] on input "text" at bounding box center [571, 98] width 180 height 16
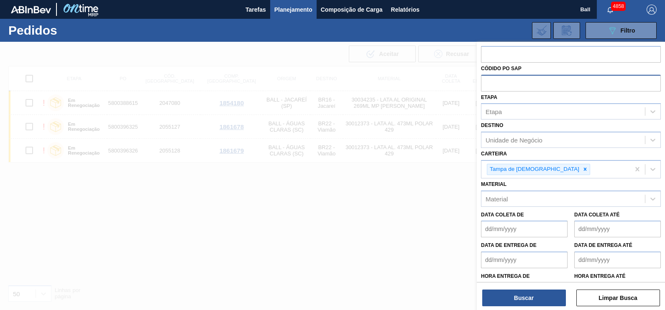
paste input "text"
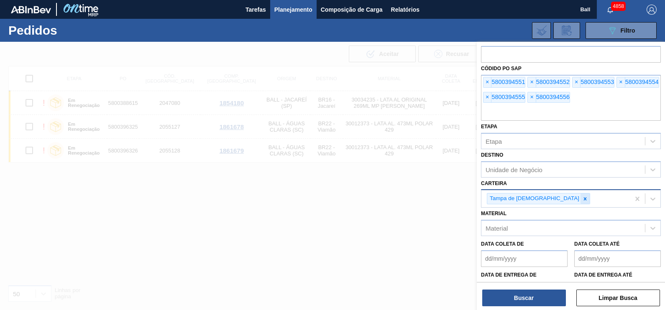
click at [581, 195] on div at bounding box center [585, 199] width 9 height 10
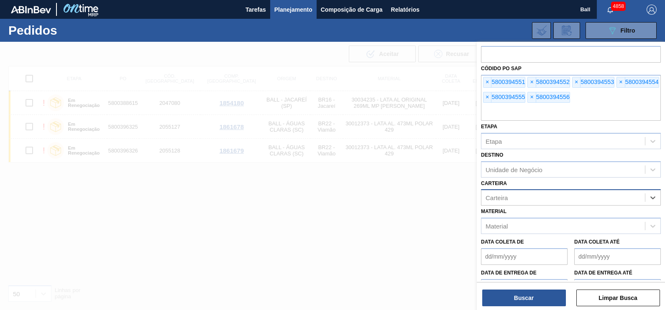
click at [535, 195] on div "Carteira" at bounding box center [564, 198] width 164 height 12
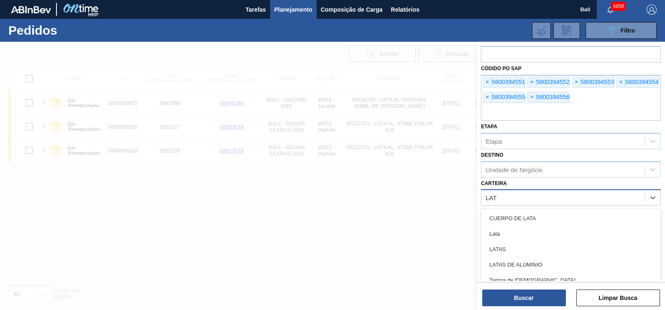
type input "LATA"
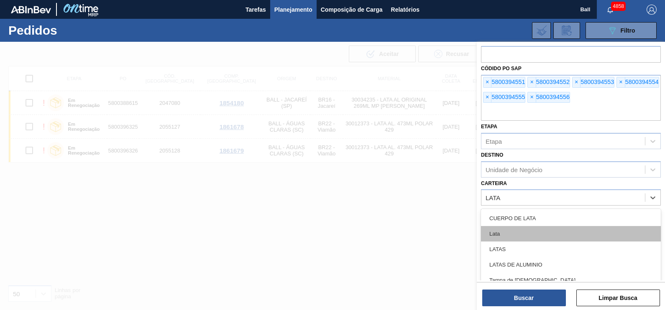
click at [527, 235] on div "Lata" at bounding box center [571, 233] width 180 height 15
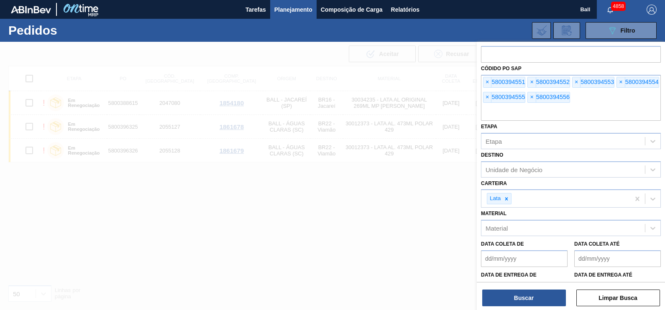
click at [527, 284] on div "Buscar Limpar Busca" at bounding box center [571, 293] width 188 height 23
drag, startPoint x: 527, startPoint y: 287, endPoint x: 525, endPoint y: 297, distance: 10.6
click at [525, 297] on div "Buscar Limpar Busca" at bounding box center [571, 293] width 188 height 23
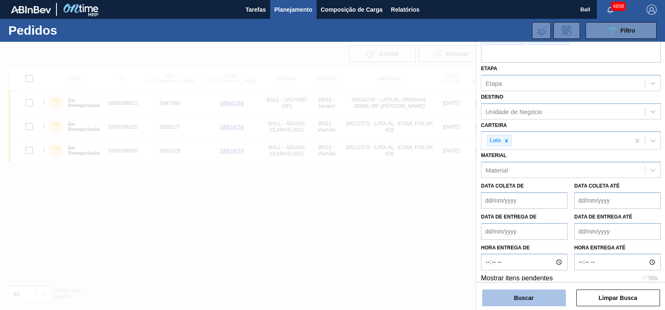
click at [525, 296] on button "Buscar" at bounding box center [524, 298] width 84 height 17
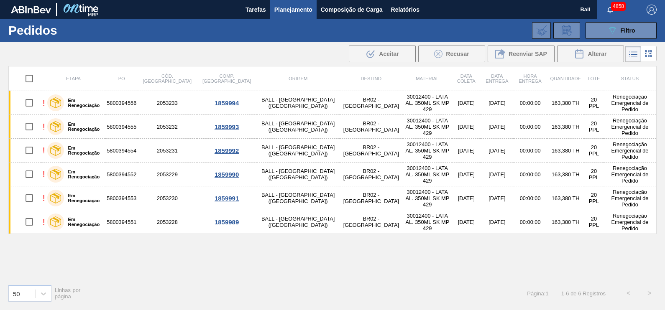
click at [27, 77] on input "checkbox" at bounding box center [29, 79] width 18 height 18
checkbox input "true"
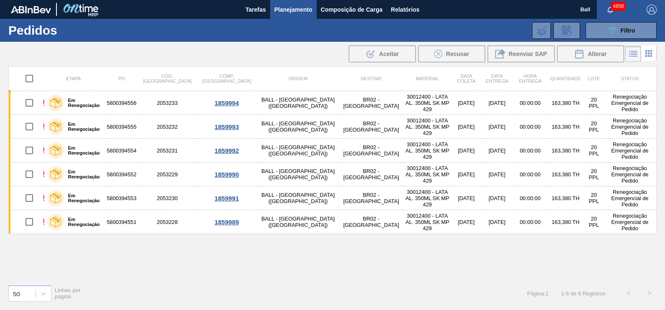
checkbox input "true"
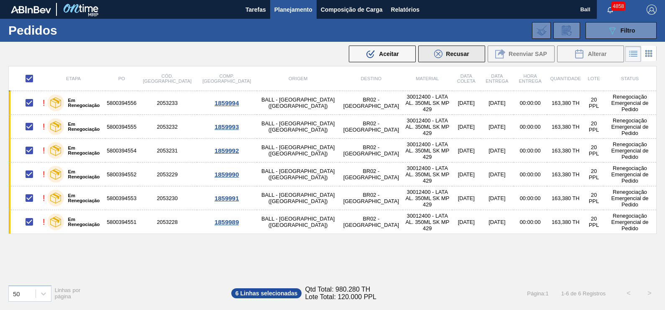
click at [461, 57] on span "Recusar" at bounding box center [457, 54] width 23 height 7
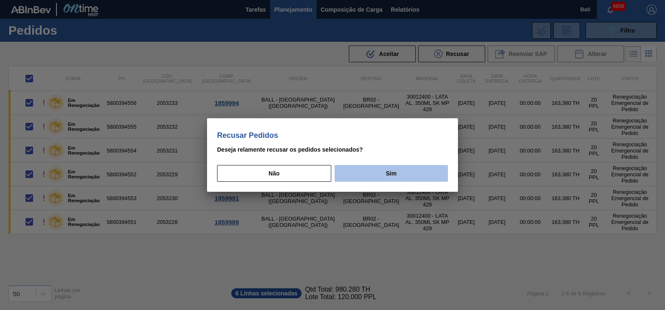
click at [402, 182] on div "Recusar Pedidos Deseja relamente recusar os pedidos selecionados? Não Sim" at bounding box center [332, 155] width 251 height 74
click at [405, 177] on button "Sim" at bounding box center [391, 173] width 113 height 17
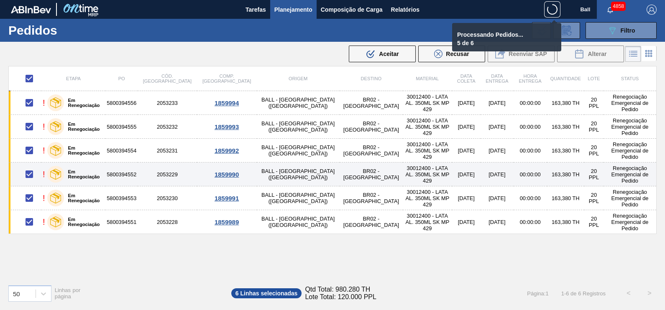
checkbox input "false"
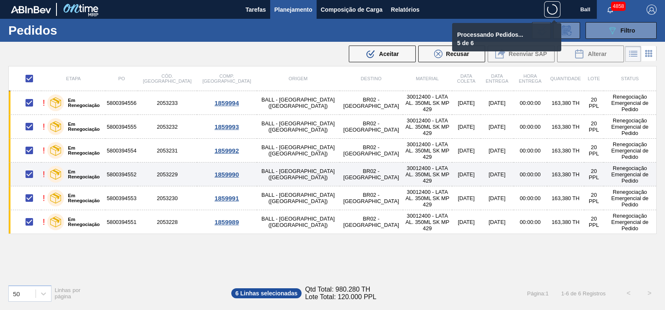
checkbox input "false"
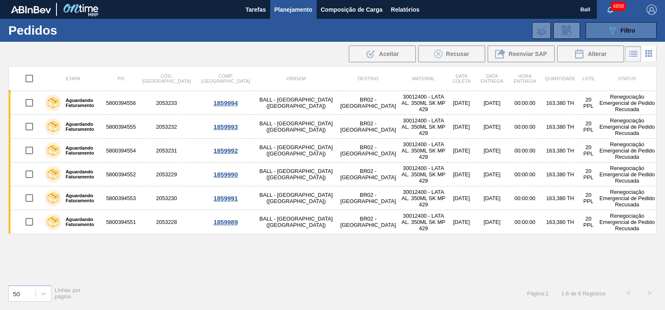
click at [623, 33] on span "Filtro" at bounding box center [628, 30] width 15 height 7
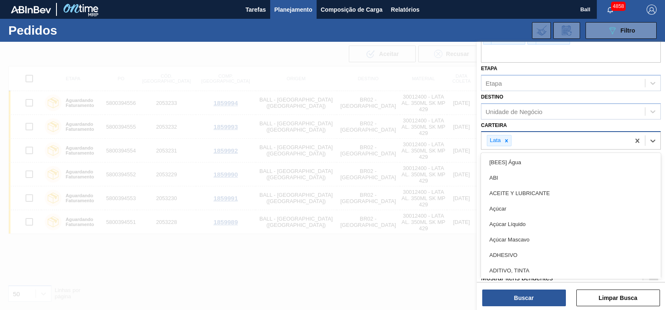
click at [549, 137] on div "Lata" at bounding box center [556, 140] width 149 height 17
click at [580, 114] on div "Unidade de Negócio" at bounding box center [564, 111] width 164 height 12
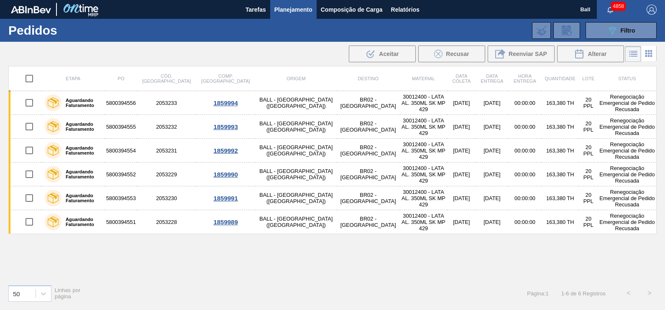
click at [609, 20] on div "089F7B8B-B2A5-4AFE-B5C0-19BA573D28AC Filtro Código Pedido Portal Códido PO SAP …" at bounding box center [395, 30] width 532 height 25
click at [612, 26] on icon "089F7B8B-B2A5-4AFE-B5C0-19BA573D28AC" at bounding box center [612, 31] width 10 height 10
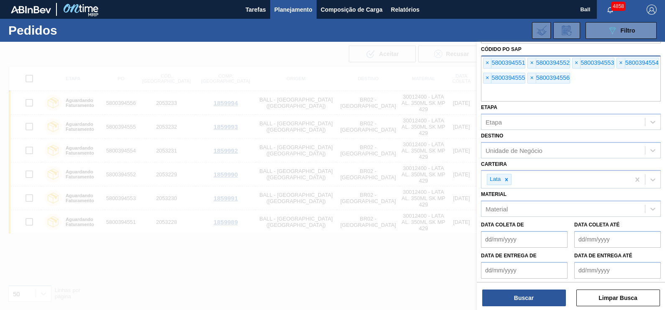
scroll to position [0, 0]
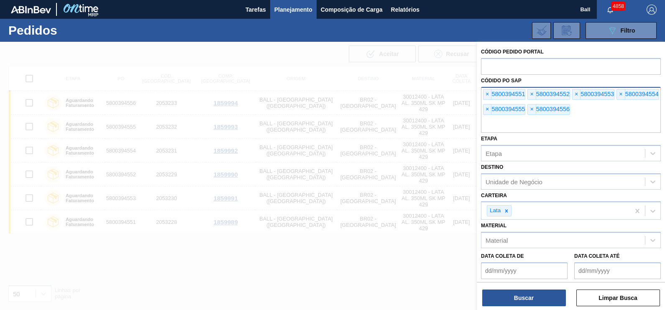
click at [586, 117] on input "text" at bounding box center [571, 125] width 180 height 16
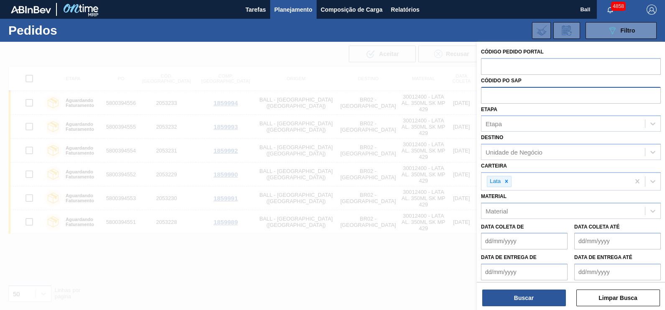
paste input "text"
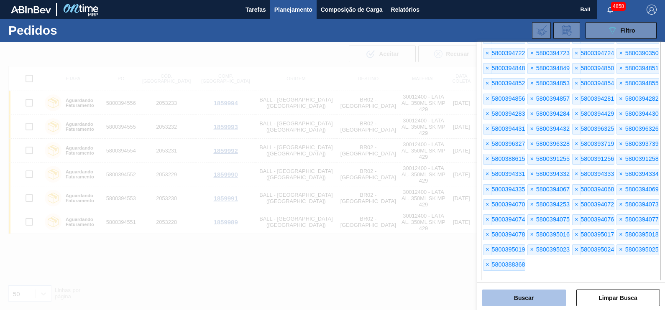
click at [537, 297] on button "Buscar" at bounding box center [524, 298] width 84 height 17
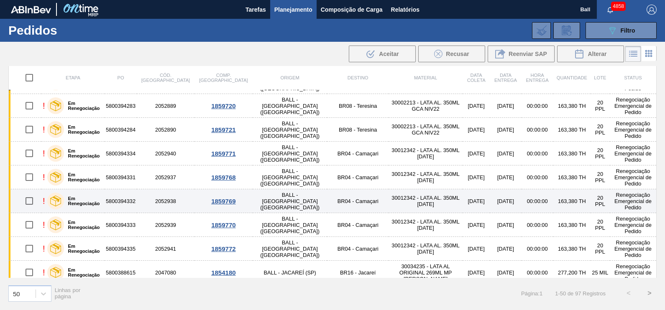
scroll to position [1001, 0]
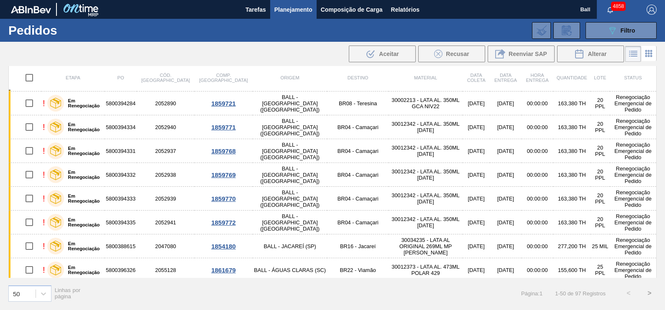
click at [31, 76] on input "checkbox" at bounding box center [29, 78] width 18 height 18
checkbox input "true"
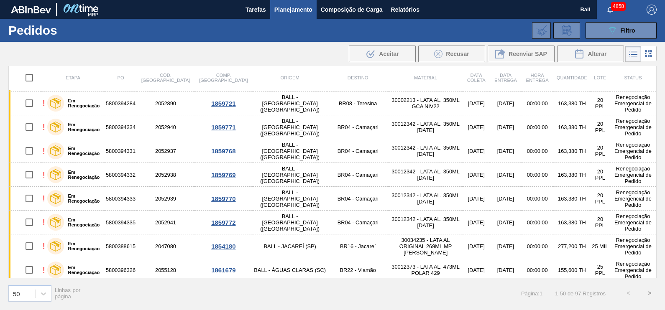
checkbox input "true"
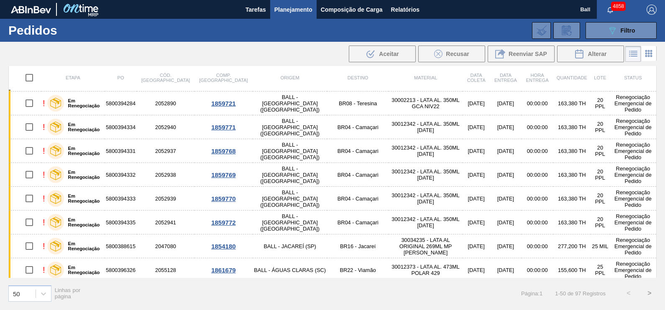
checkbox input "true"
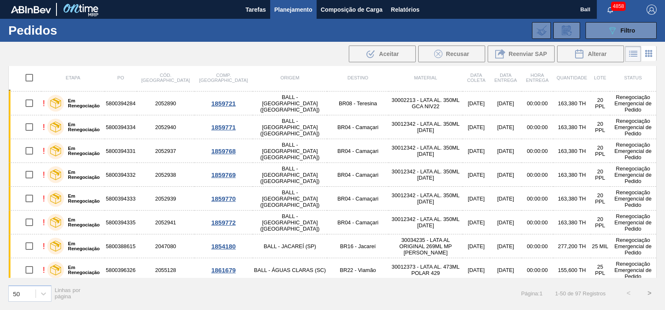
checkbox input "true"
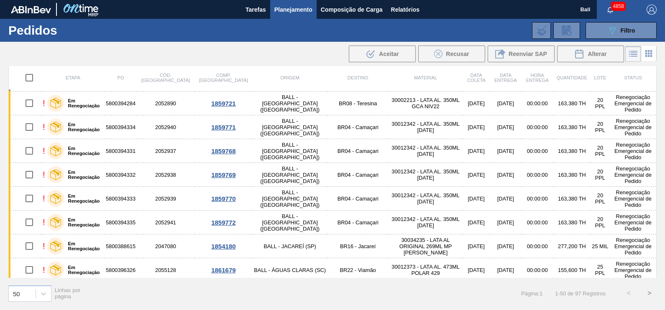
checkbox input "true"
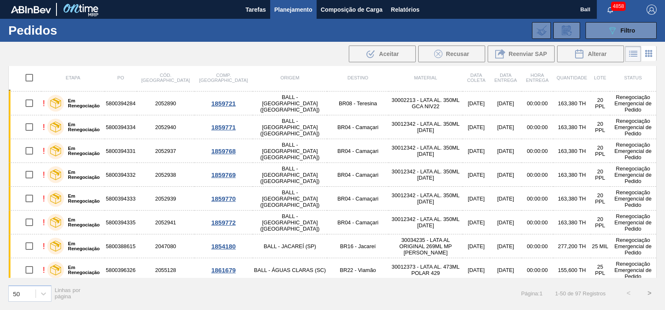
checkbox input "true"
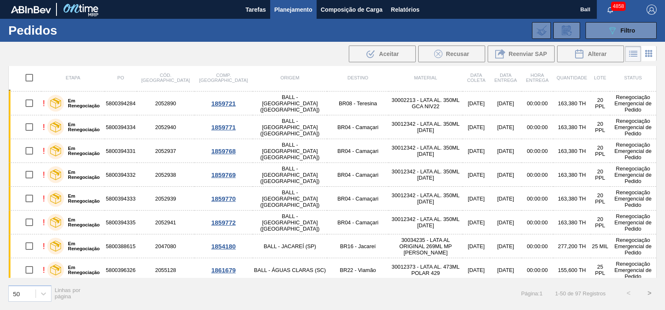
checkbox input "true"
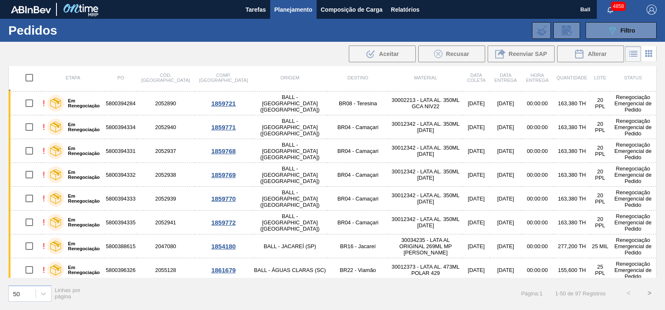
checkbox input "true"
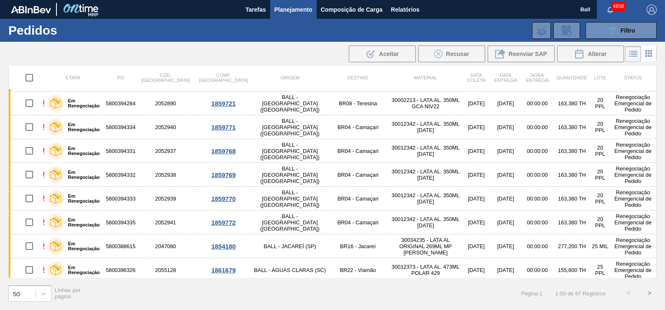
checkbox input "true"
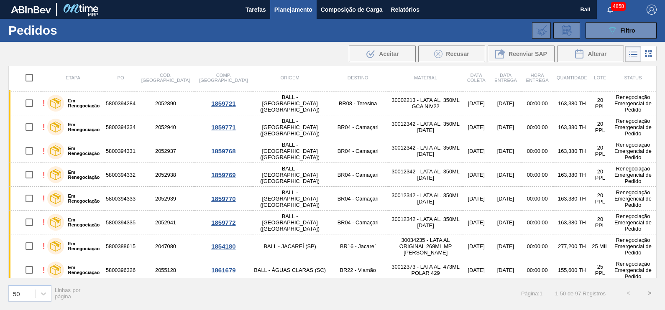
checkbox input "true"
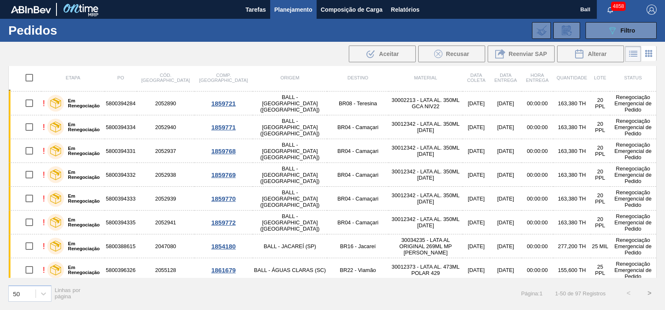
checkbox input "true"
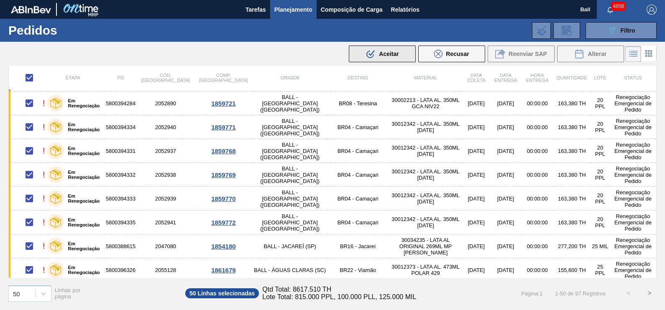
click at [381, 49] on div ".b{fill:var(--color-action-default)} Aceitar" at bounding box center [382, 54] width 33 height 10
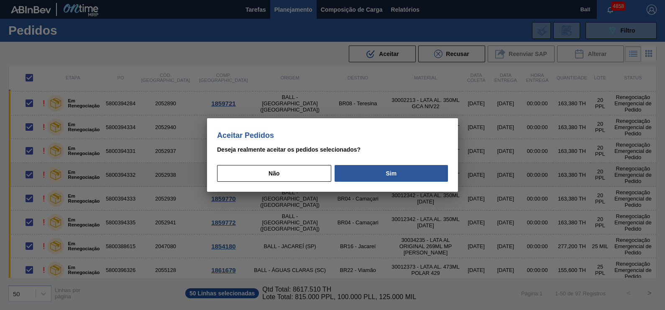
drag, startPoint x: 423, startPoint y: 167, endPoint x: 415, endPoint y: 161, distance: 9.8
click at [418, 165] on button "Sim" at bounding box center [391, 173] width 113 height 17
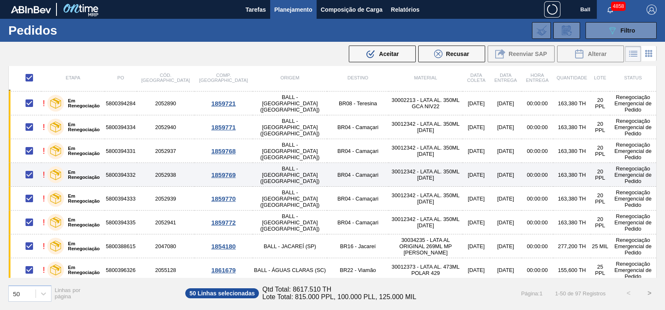
checkbox input "false"
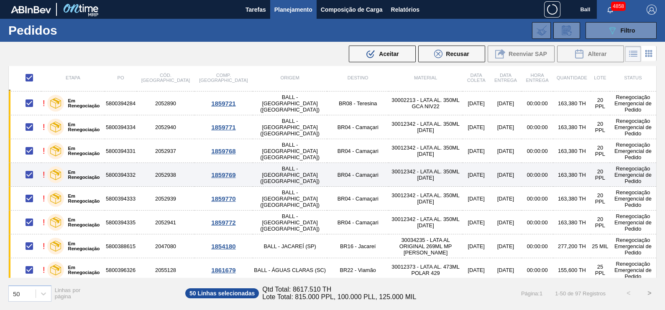
checkbox input "false"
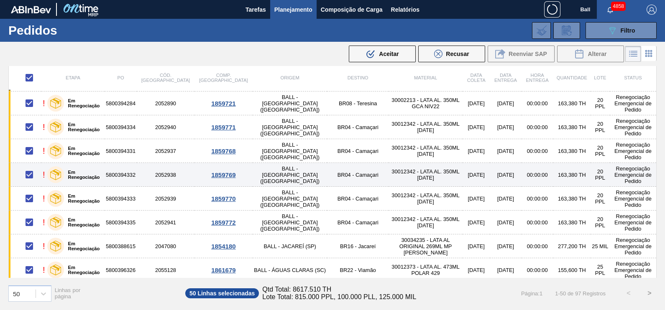
checkbox input "false"
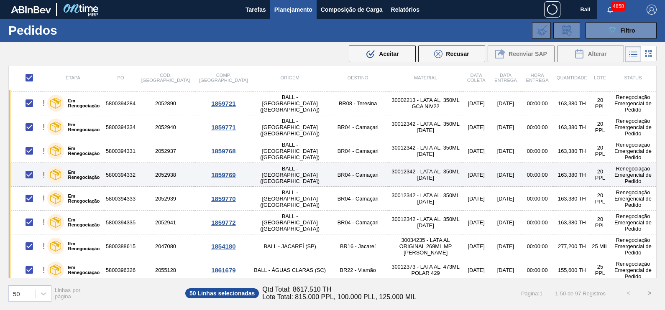
checkbox input "false"
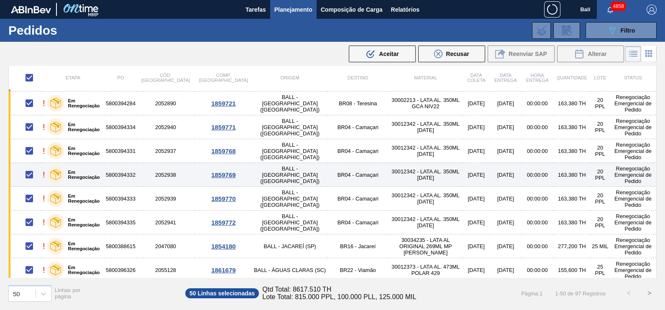
checkbox input "false"
